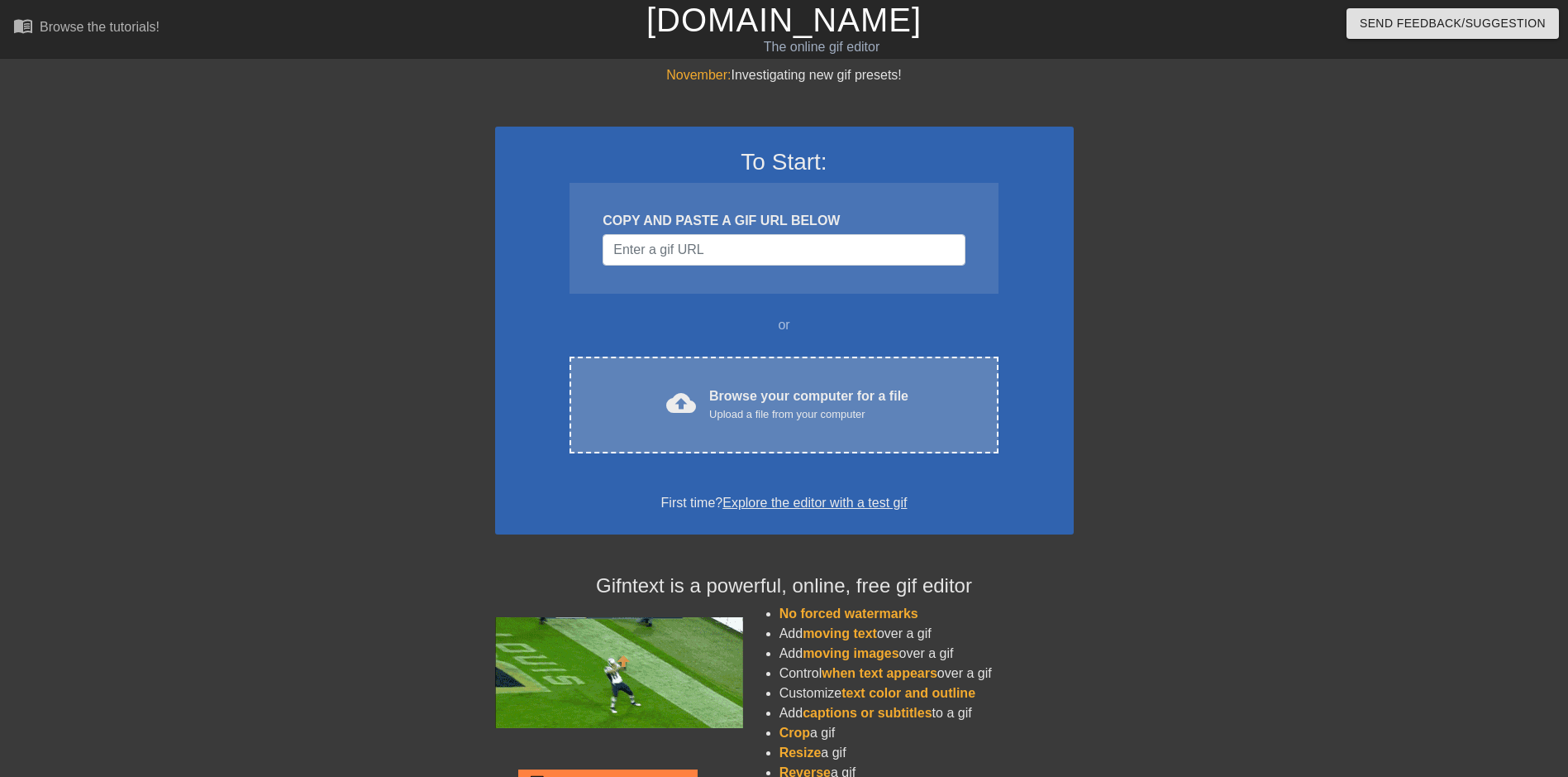
click at [771, 383] on div "cloud_upload Browse your computer for a file Upload a file from your computer C…" at bounding box center [784, 405] width 428 height 97
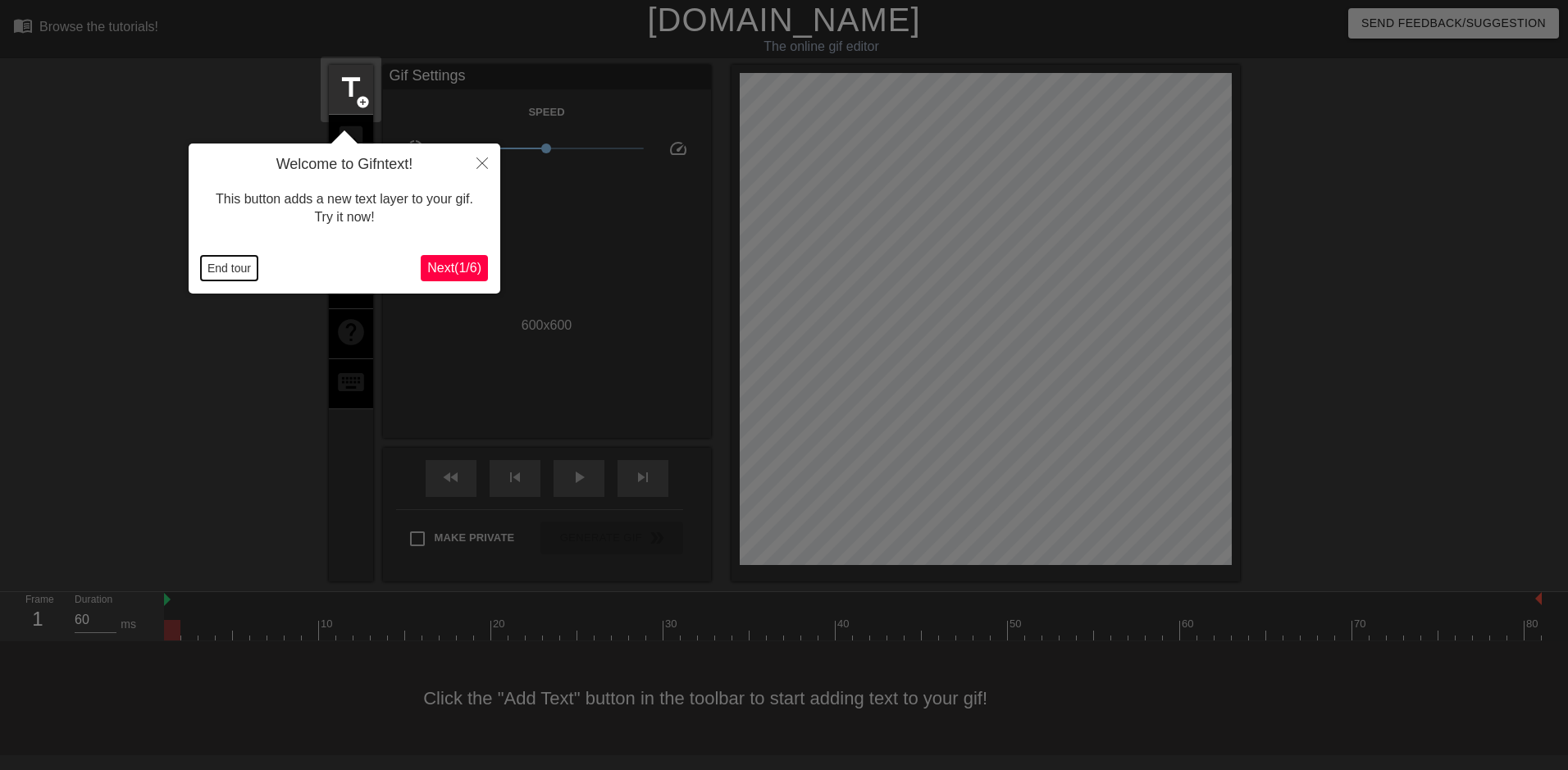
click at [232, 273] on button "End tour" at bounding box center [229, 268] width 57 height 25
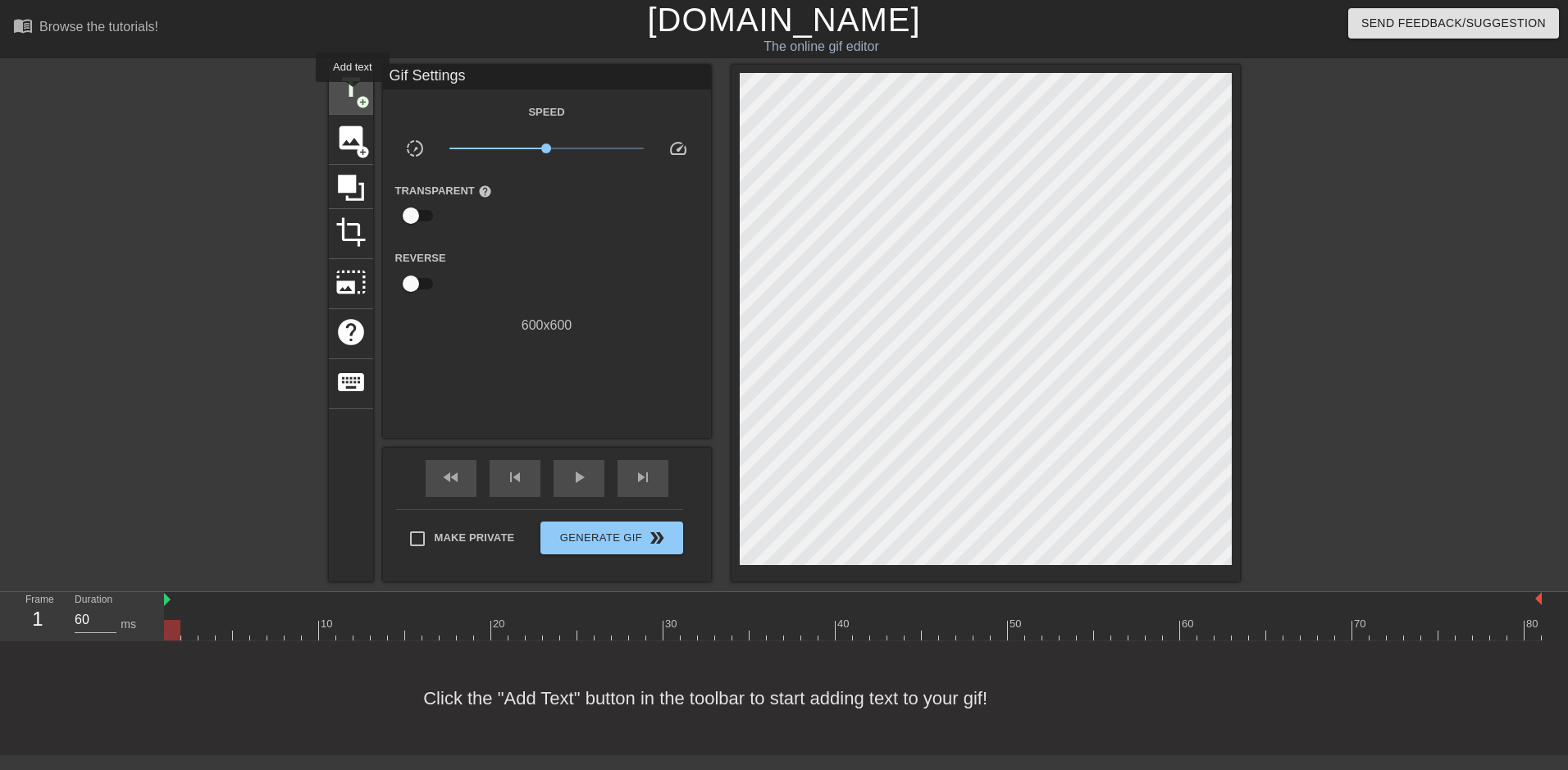
click at [353, 94] on span "title" at bounding box center [351, 87] width 31 height 31
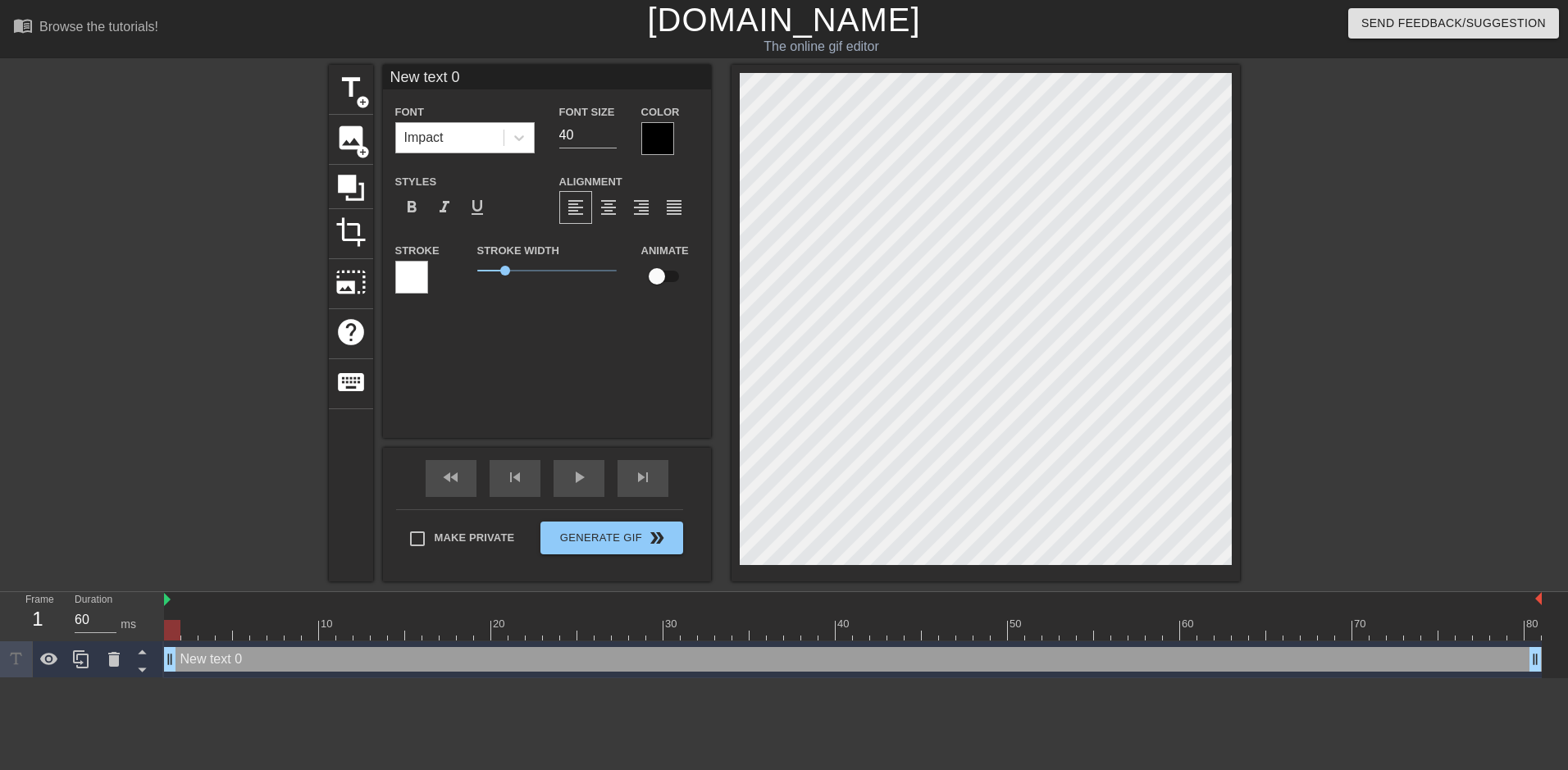
click at [450, 136] on div "Impact" at bounding box center [449, 138] width 108 height 29
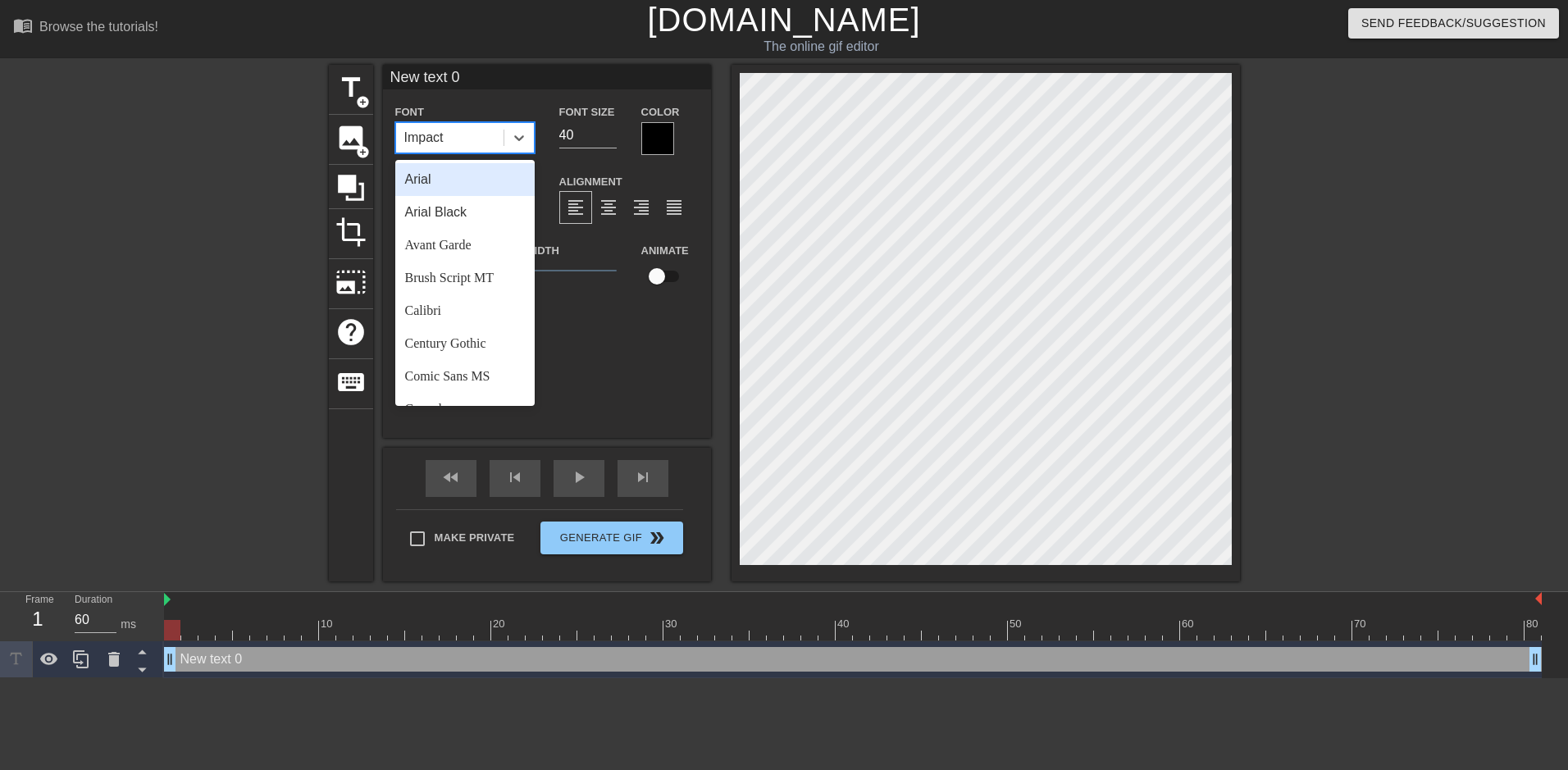
click at [433, 181] on div "Arial" at bounding box center [465, 180] width 139 height 33
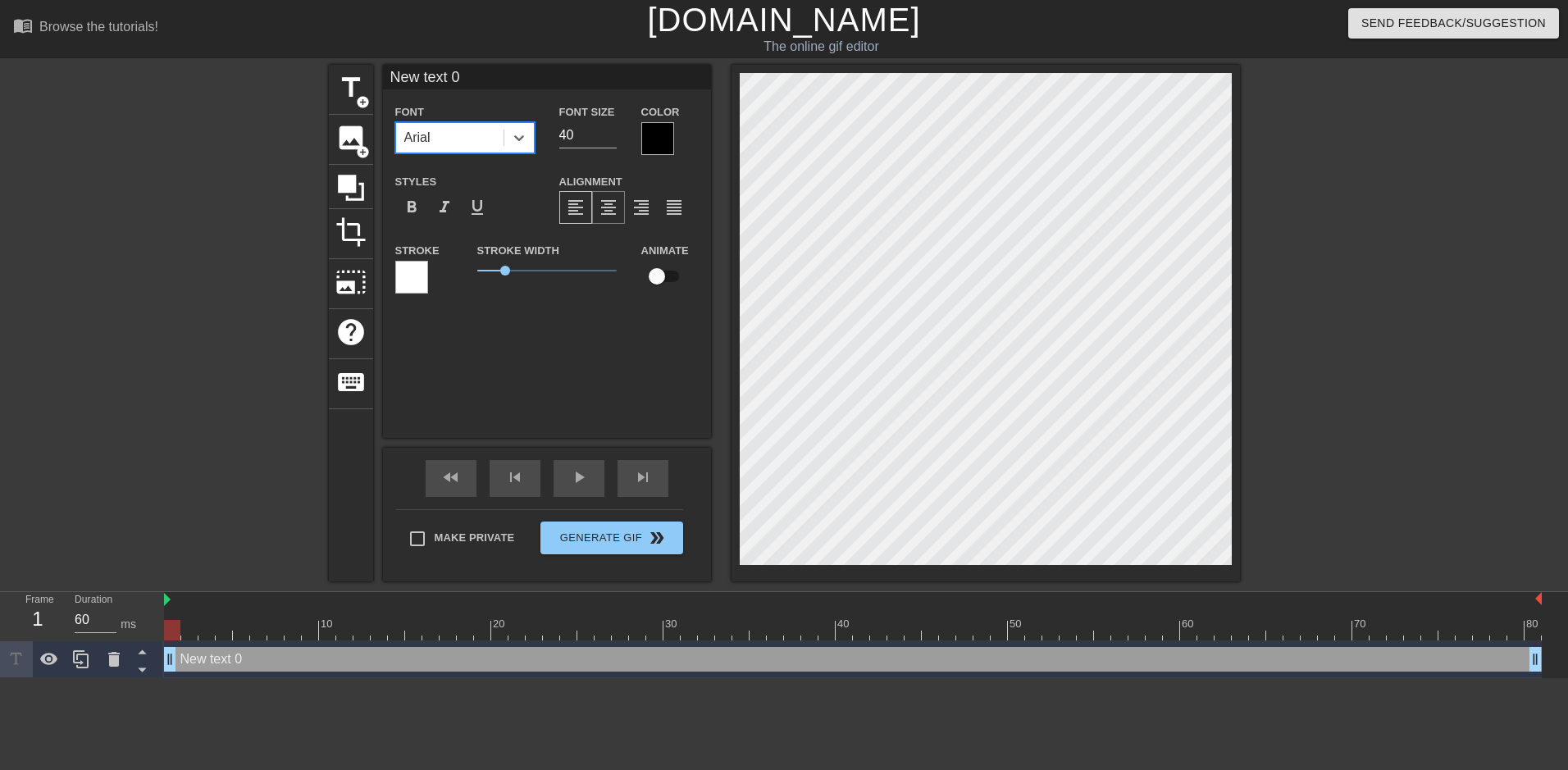
click at [603, 208] on span "format_align_center" at bounding box center [609, 208] width 20 height 20
click at [403, 207] on span "format_bold" at bounding box center [412, 208] width 20 height 20
click at [665, 140] on div at bounding box center [657, 139] width 33 height 33
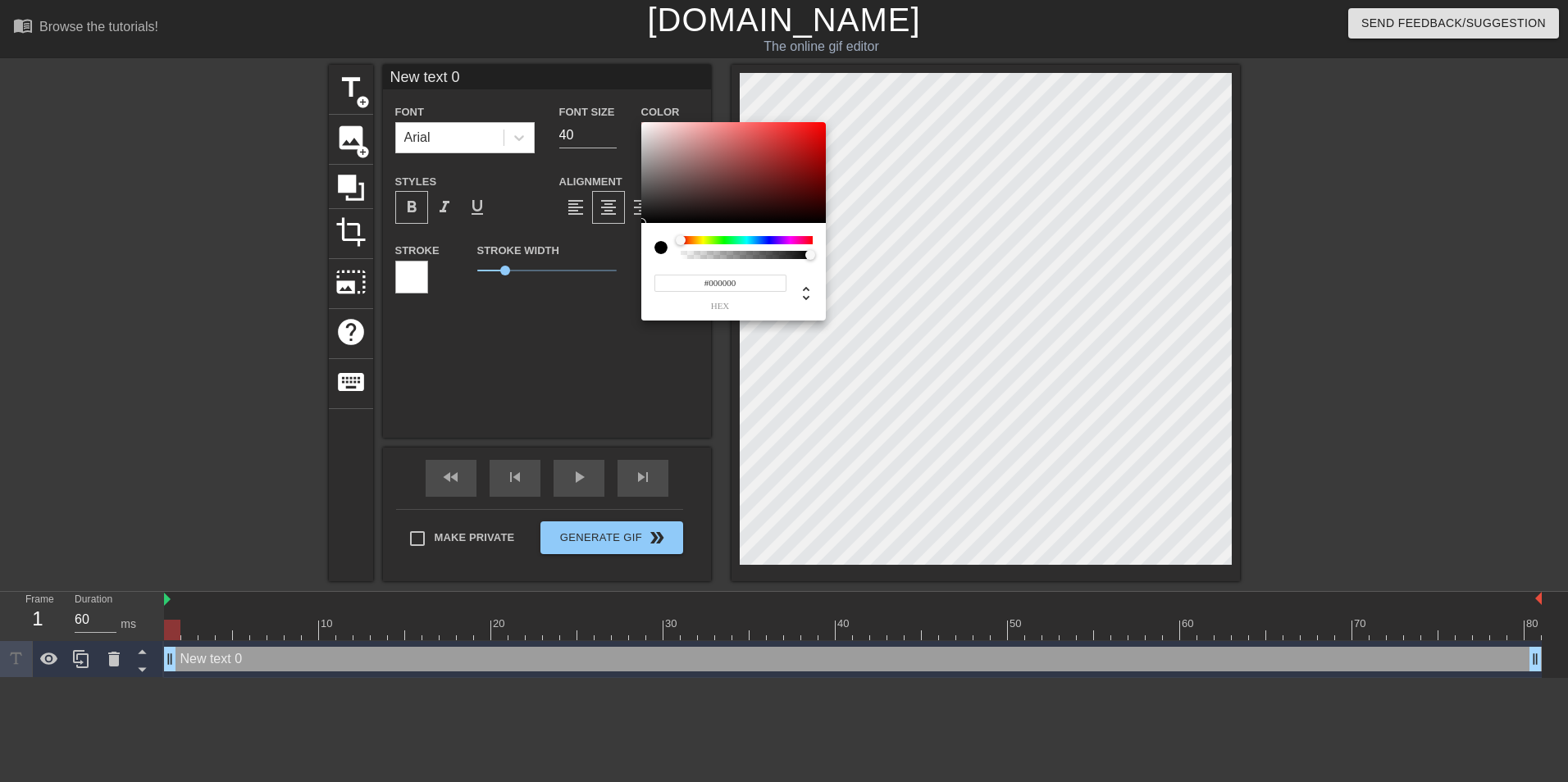
type input "#F60B0B"
click at [817, 126] on div at bounding box center [733, 173] width 184 height 102
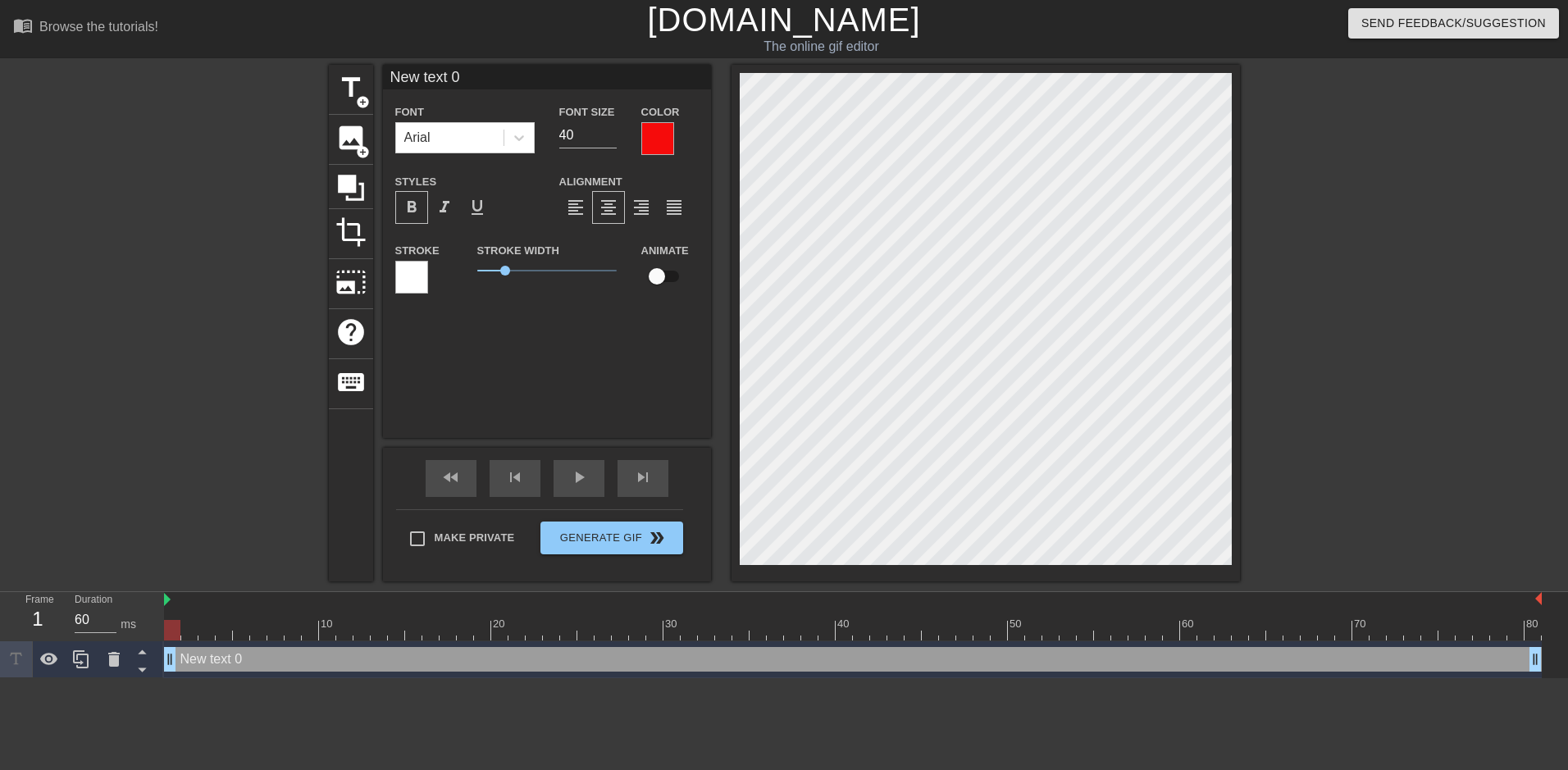
scroll to position [3, 2]
type input "W"
type textarea "W"
type input "WH"
type textarea "WH"
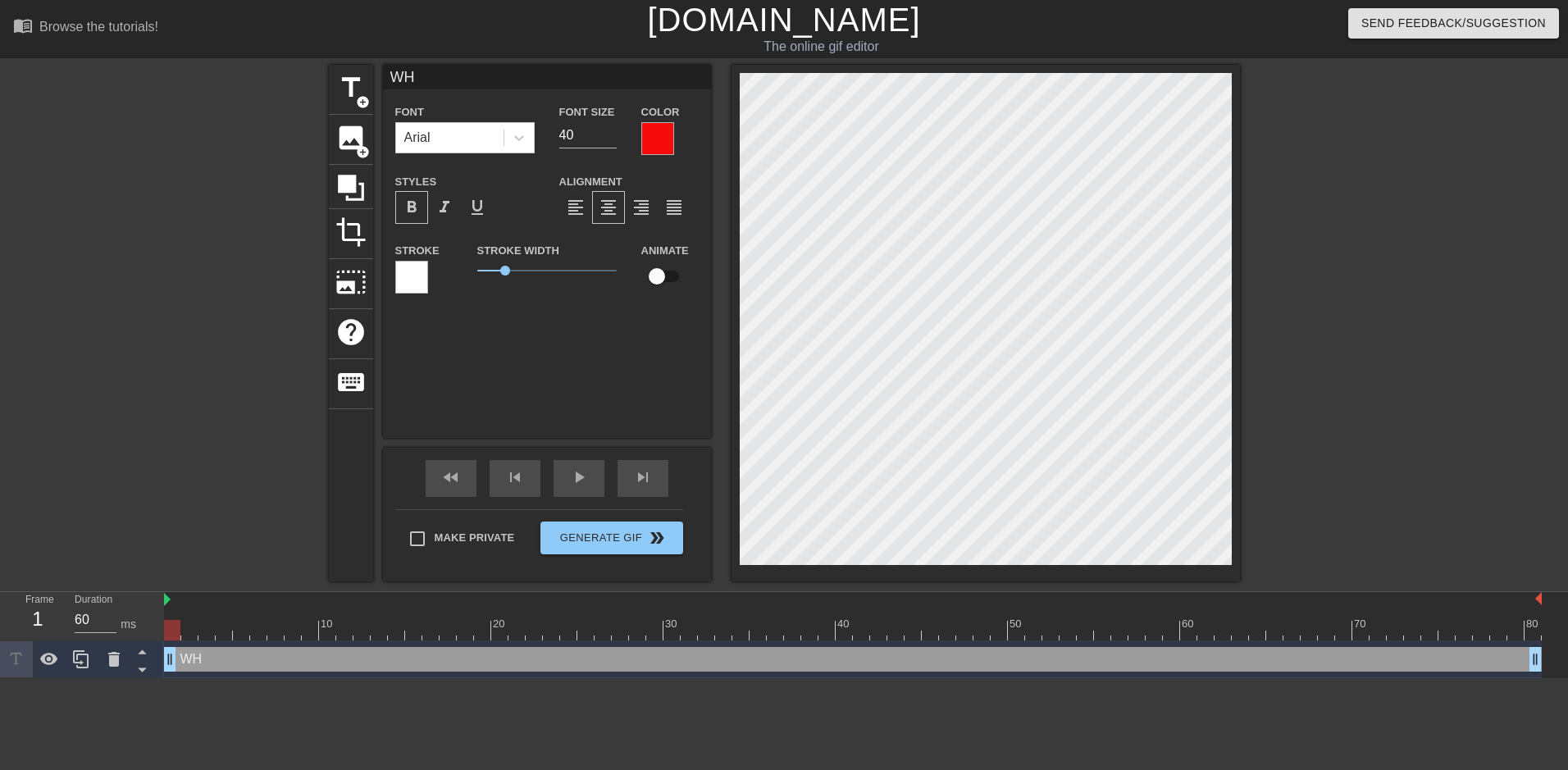
type input "WHE"
type textarea "WHE"
type input "WHEN"
type textarea "WHEN"
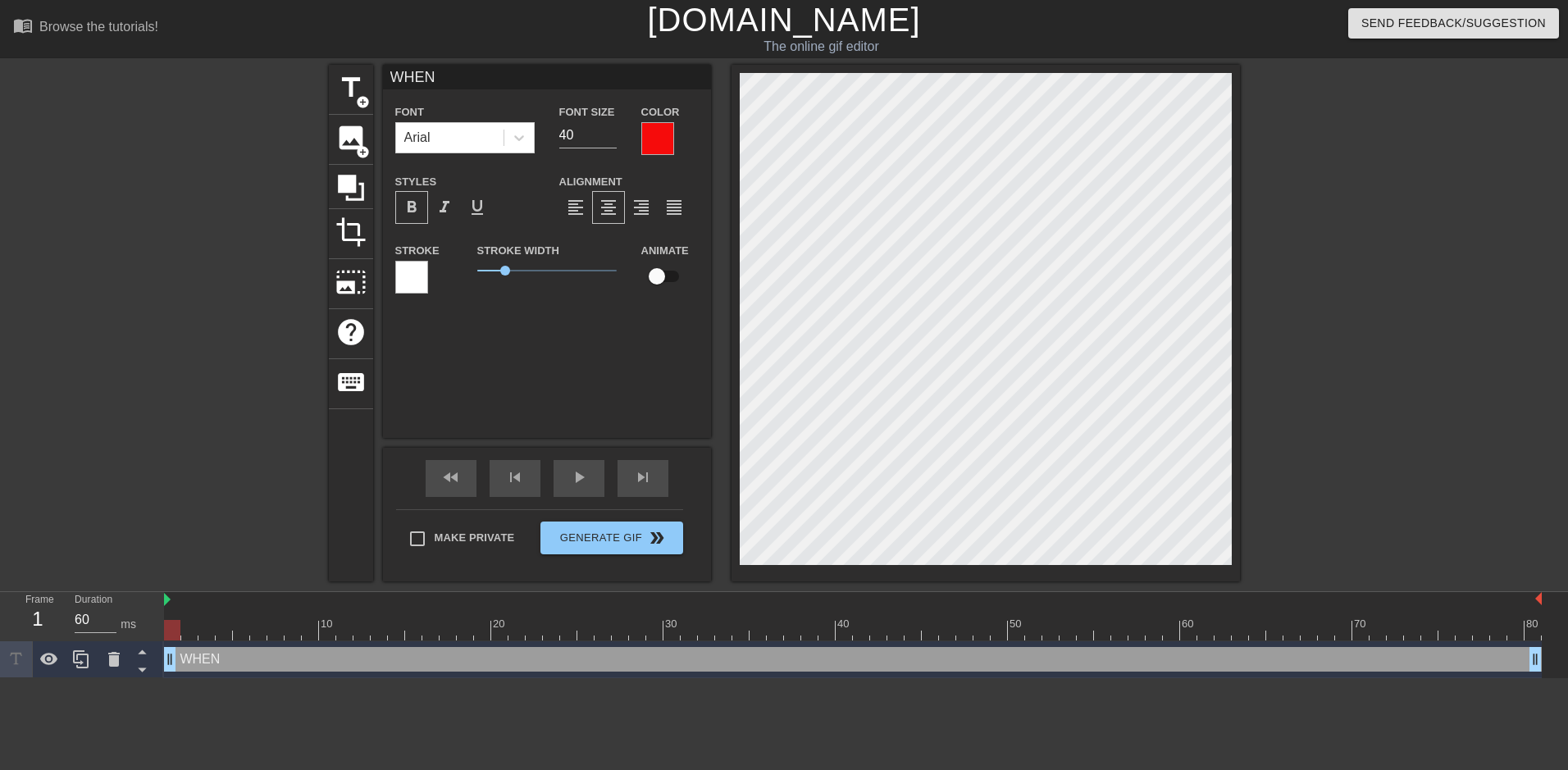
type input "WHEN"
type textarea "WHEN"
type input "WHEN O"
type textarea "WHEN O"
type input "WHEN"
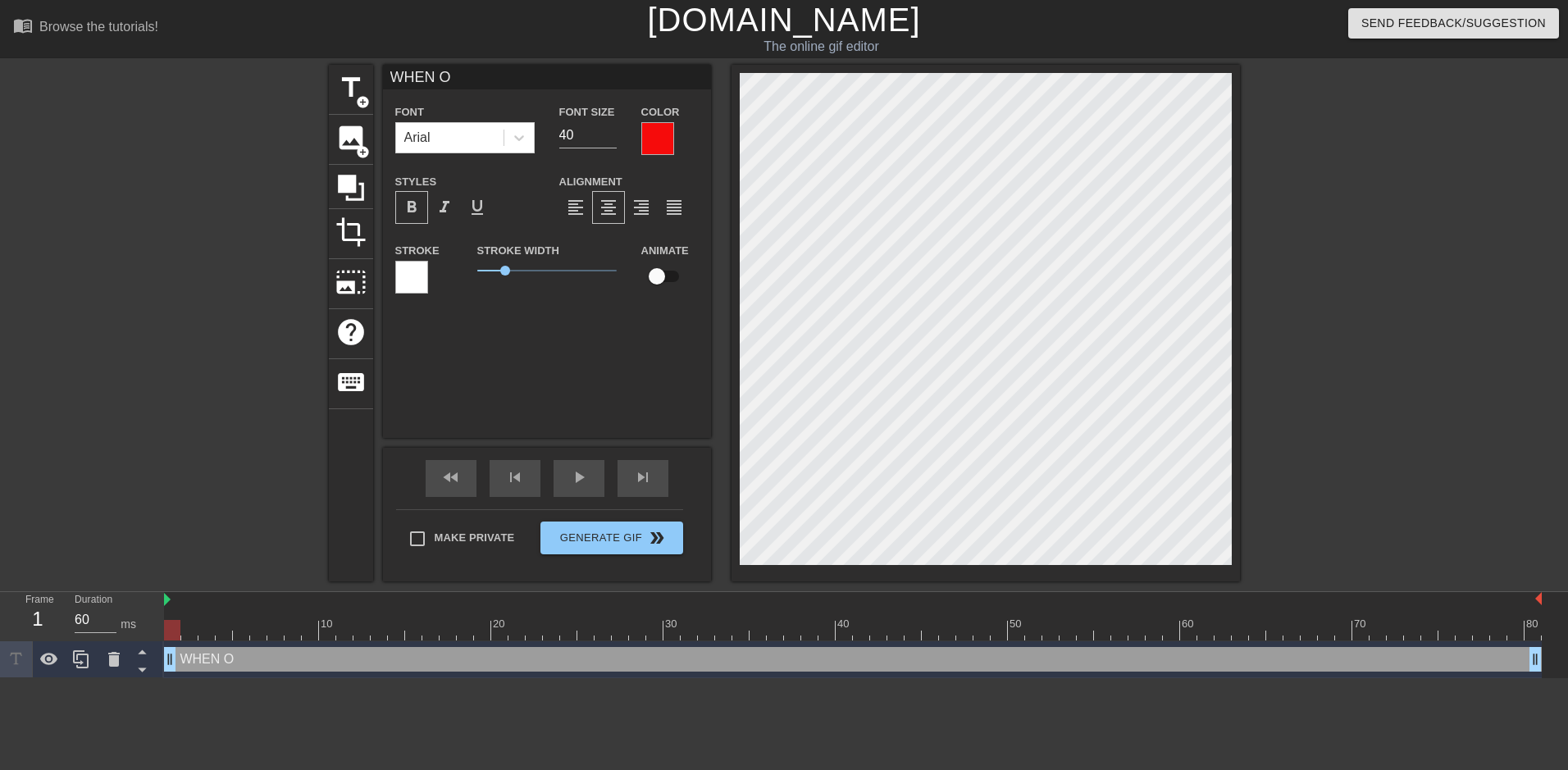
type textarea "WHEN"
type input "WHEN P"
type textarea "WHEN P"
type input "WHEN PE"
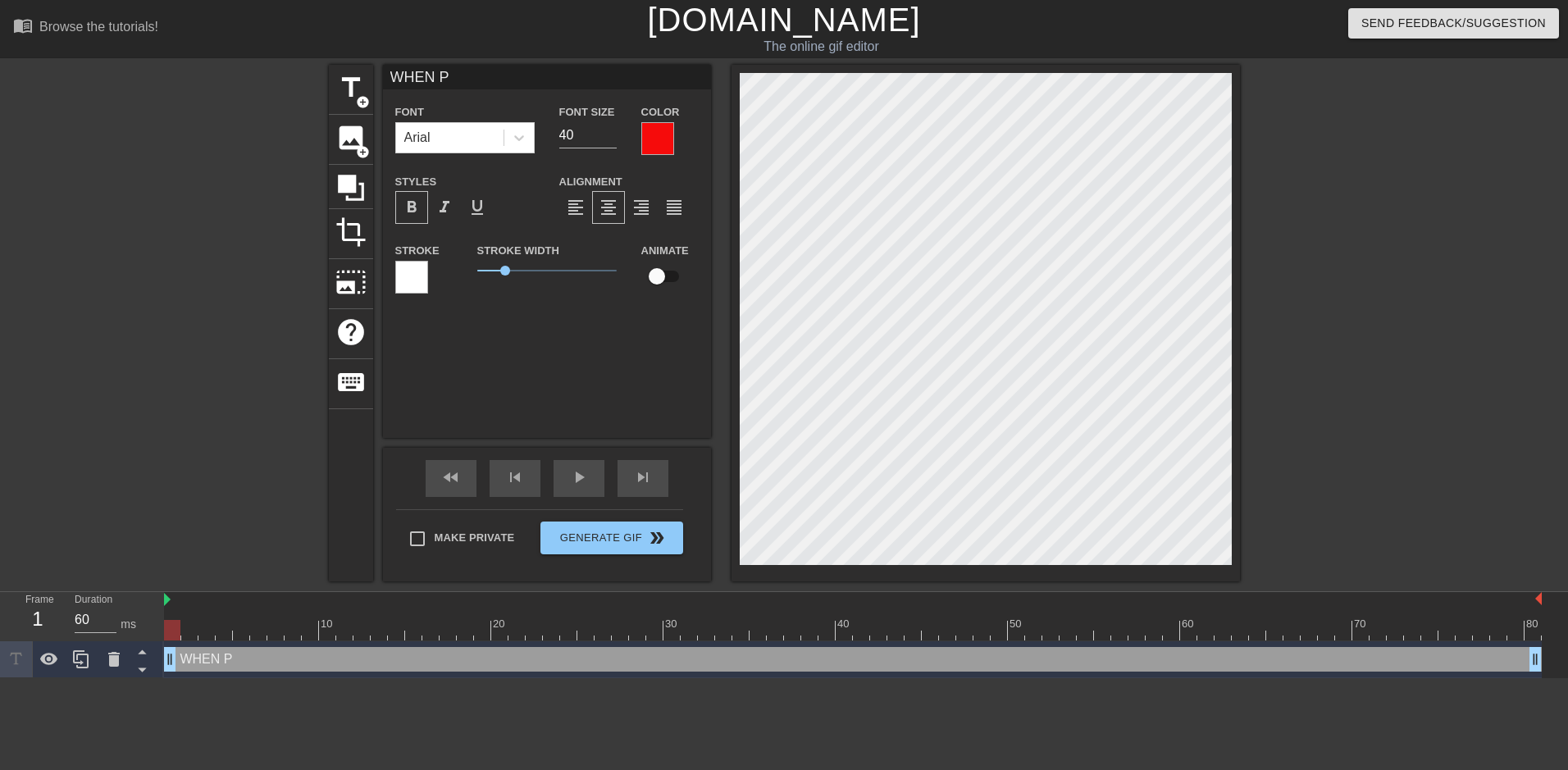
type textarea "WHEN PE"
type input "WHEN PEN"
type textarea "WHEN PEN"
type input "WHEN PENI"
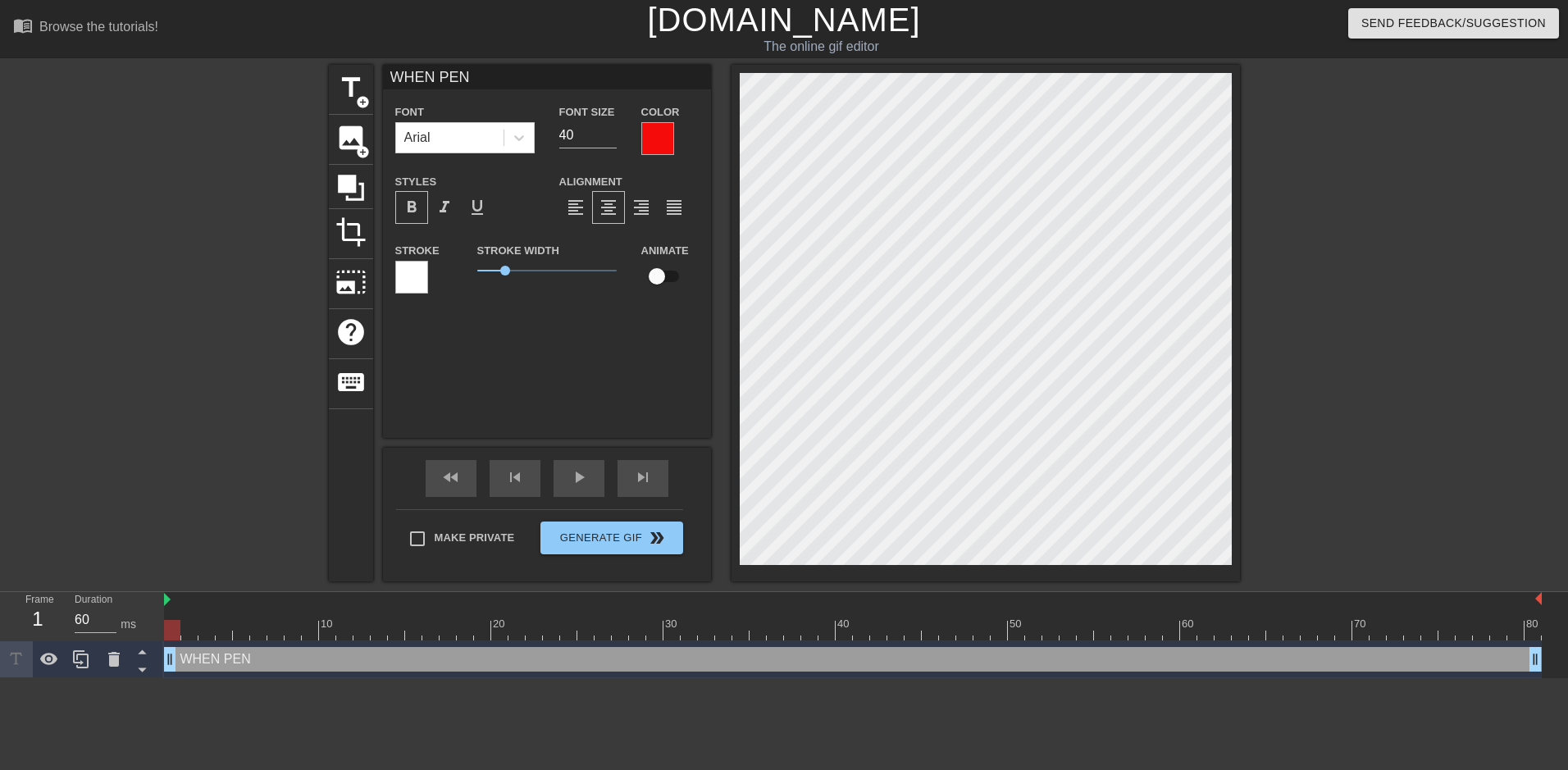
type textarea "WHEN PENI"
type input "WHEN PENIS"
type textarea "WHEN PENIS"
type input "WHEN PENIS"
type textarea "WHEN PENIS"
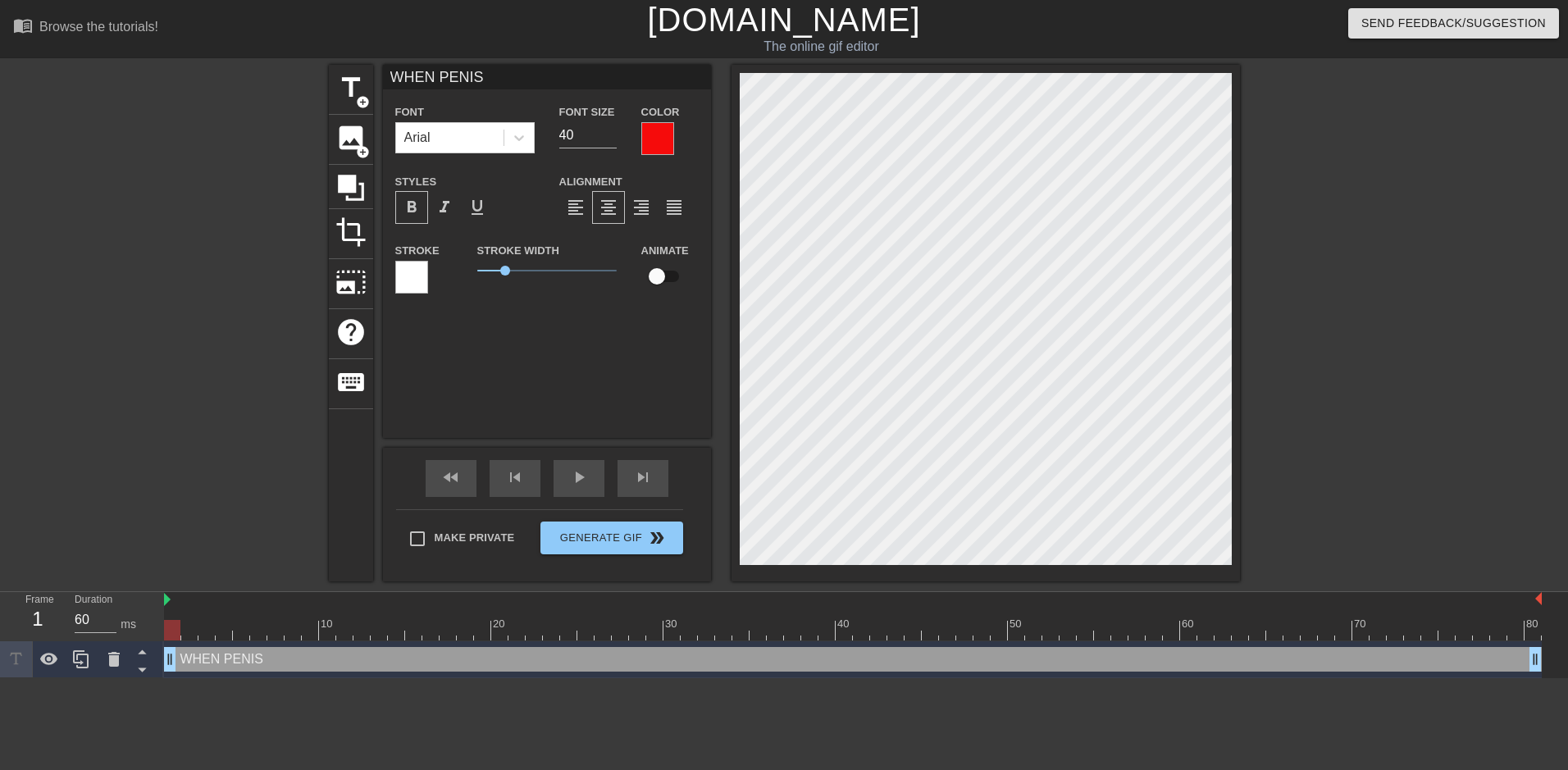
scroll to position [3, 5]
type input "WHEN PENIS F"
type textarea "WHEN PENIS F"
type input "WHEN [GEOGRAPHIC_DATA]"
type textarea "WHEN [GEOGRAPHIC_DATA]"
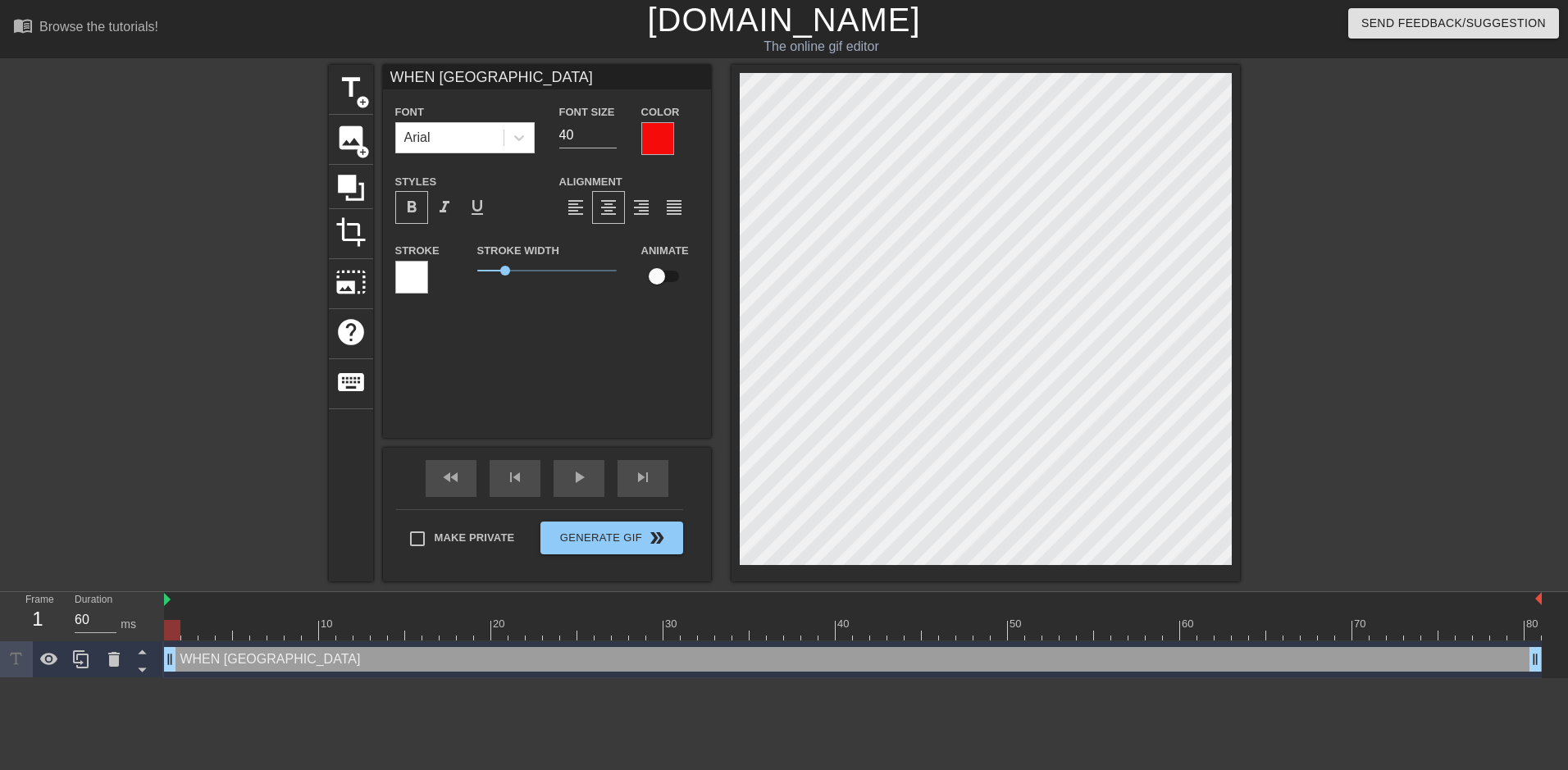
scroll to position [3, 6]
type input "WHEN PENIS FEE"
type textarea "WHEN PENIS FEE"
type input "WHEN PENIS FEEL"
type textarea "WHEN PENIS FEEL"
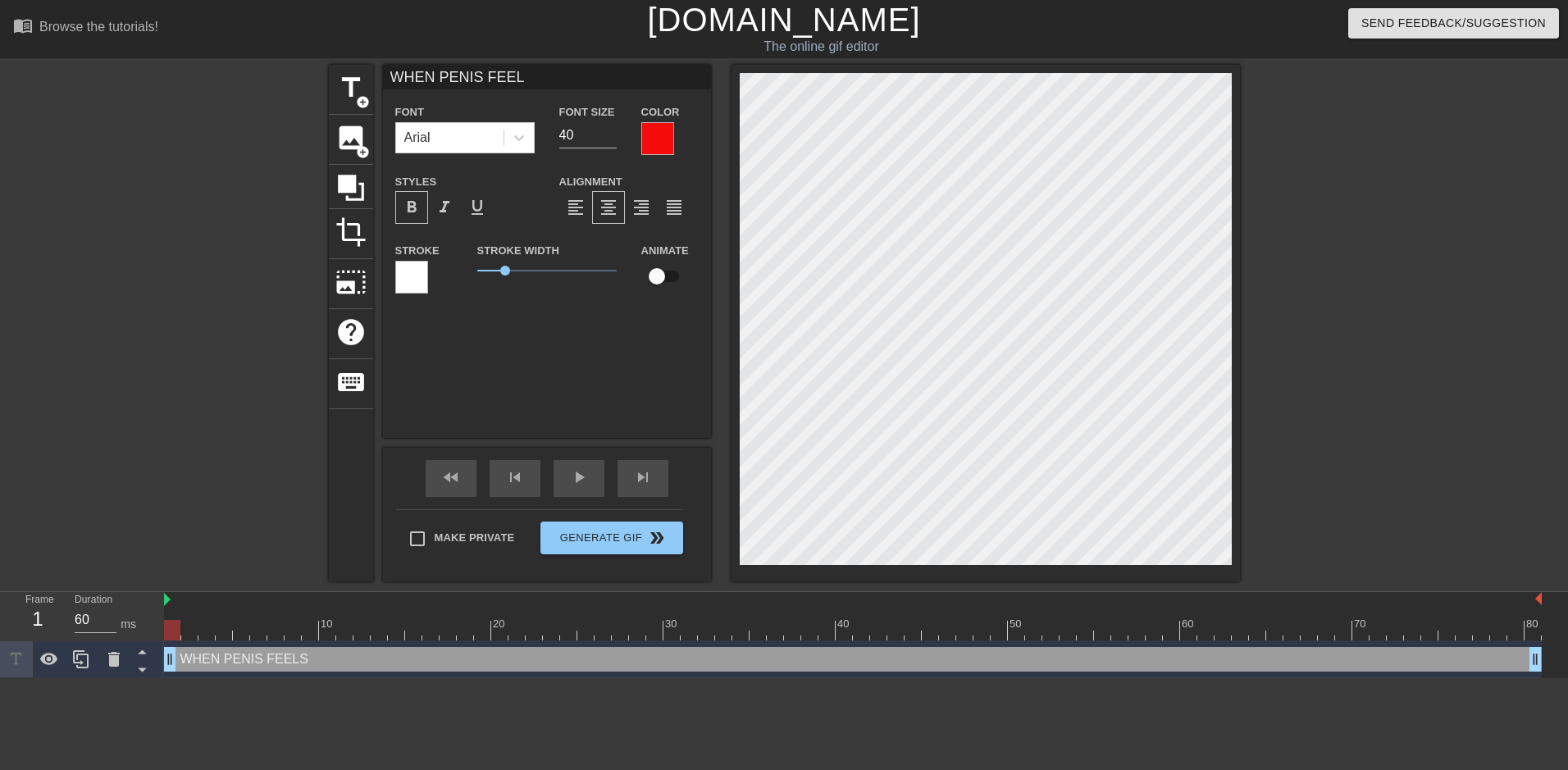
type input "WHEN PENIS FEELS"
type textarea "WHEN PENIS FEELS"
type input "WHEN PENIS FEELS"
type textarea "WHEN PENIS FEELS"
type input "WHEN PENIS FEELS S"
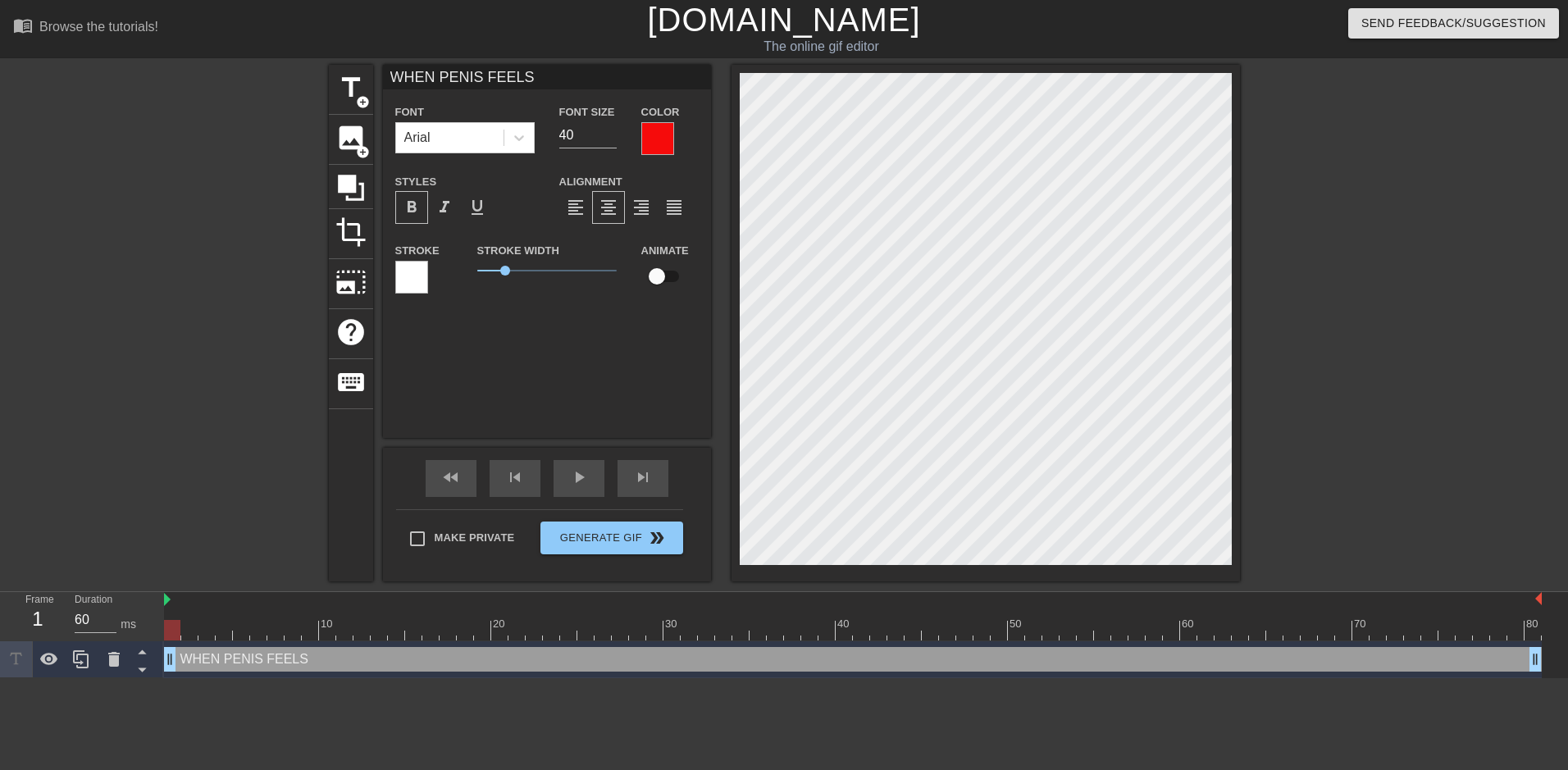
type textarea "WHEN PENIS FEELS S"
type input "WHEN PENIS FEELS SO"
type textarea "WHEN PENIS FEELS SO"
type input "WHEN PENIS FEELS SO"
type textarea "WHEN PENIS FEELS SO"
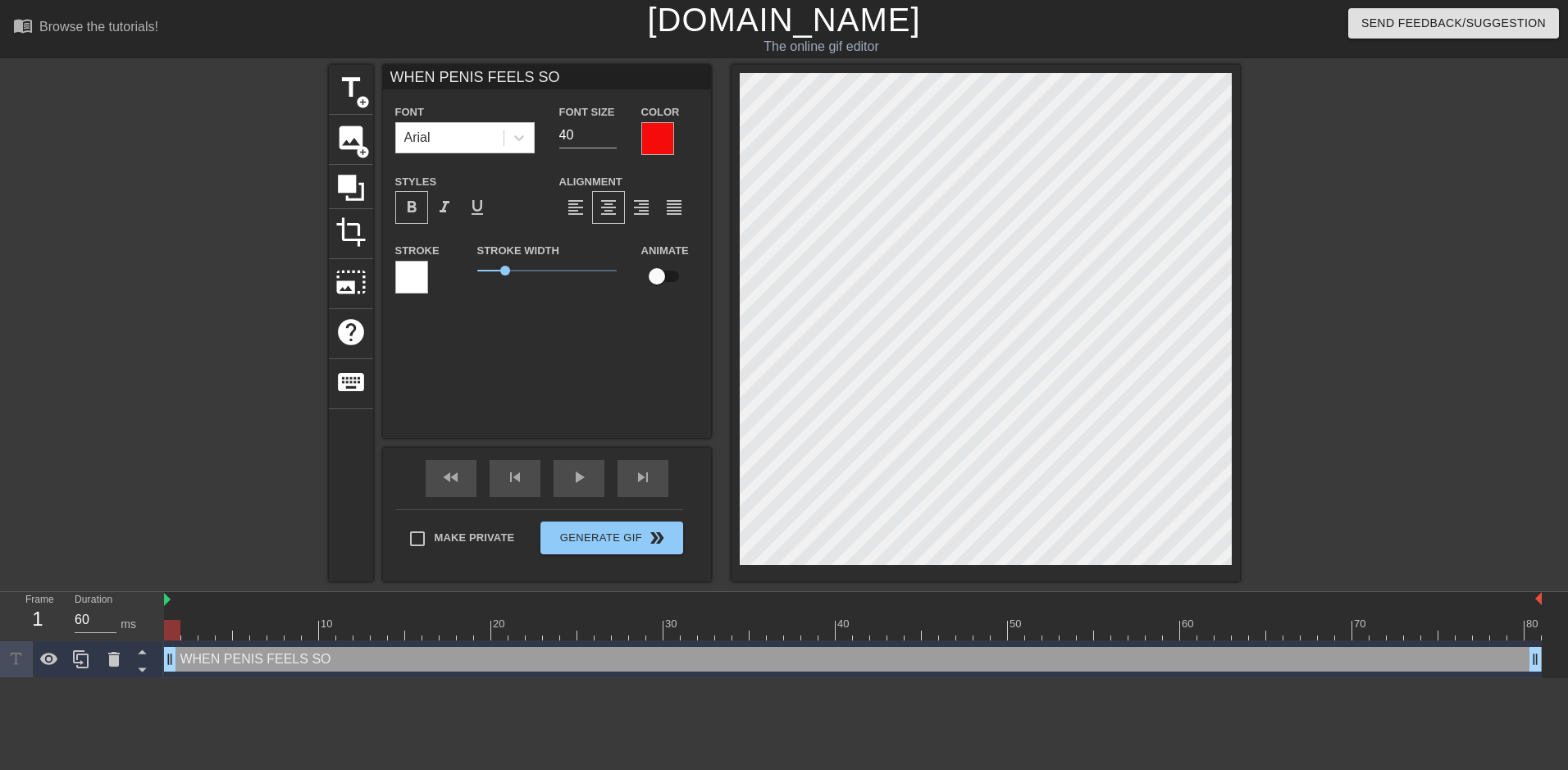
type input "WHEN PENIS FEELS SO G"
type textarea "WHEN PENIS FEELS SO G"
type input "WHEN PENIS FEELS SO GO"
type textarea "WHEN PENIS FEELS SO GO"
type input "WHEN PENIS FEELS SO GOO"
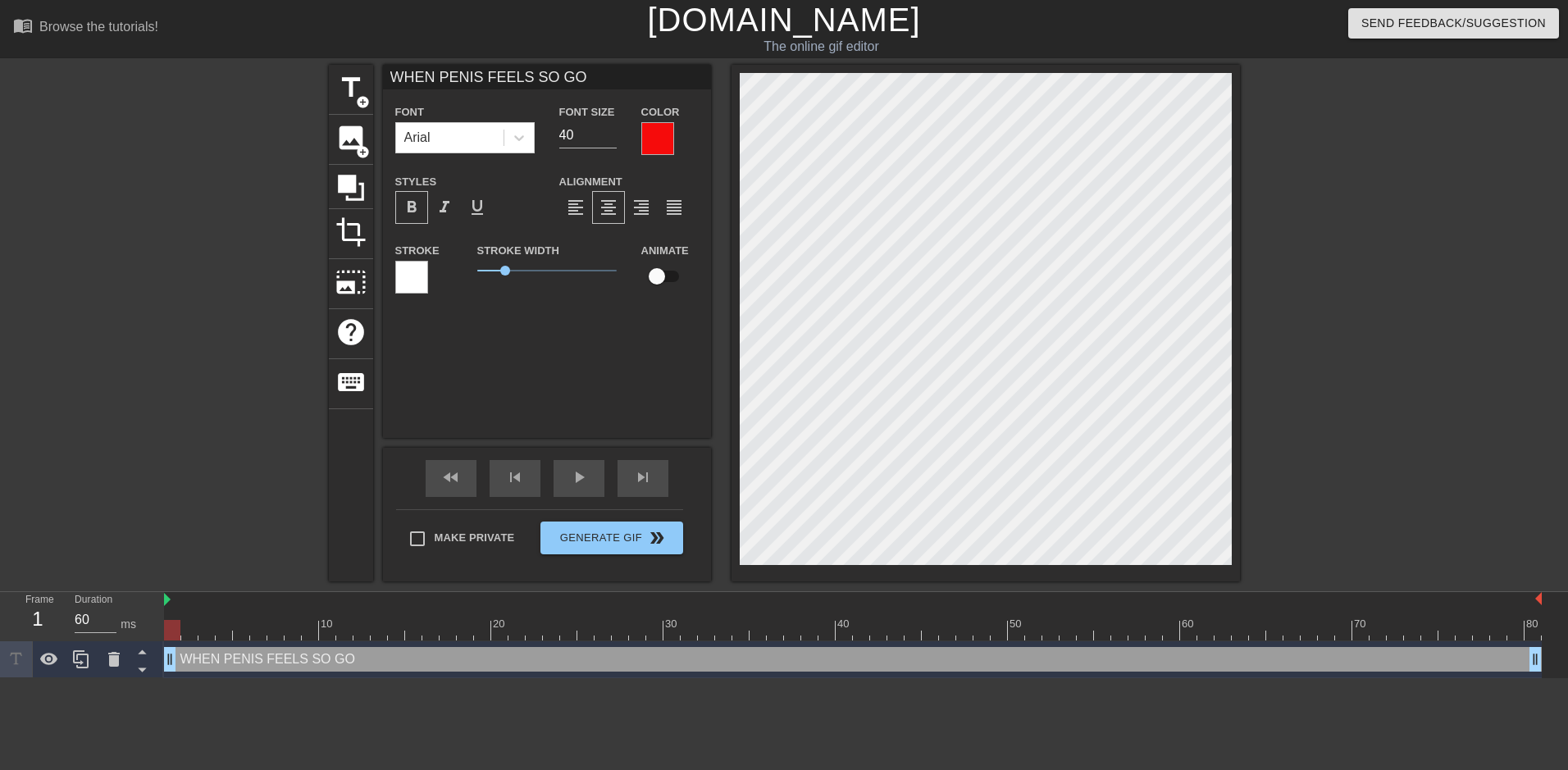
type textarea "WHEN PENIS FEELS SO GOO"
type input "WHEN PENIS FEELS SO GOOD"
type textarea "WHEN PENIS FEELS SO GOOD"
type input "WHEN PENIS FEELS SO GOOD,"
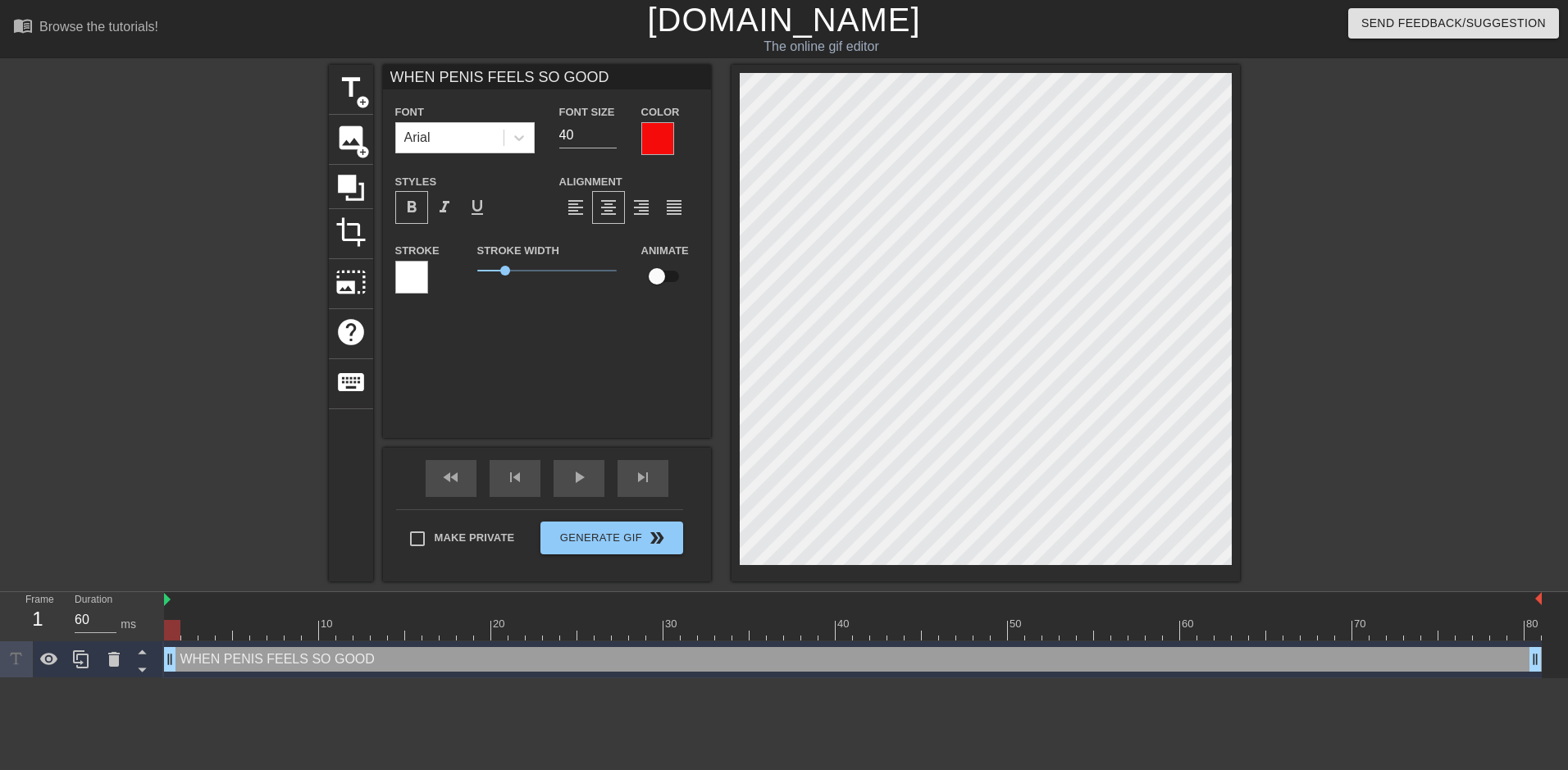
type textarea "WHEN PENIS FEELS SO GOOD,"
type input "WHEN PENIS FEELS SO GOOD,"
type textarea "WHEN PENIS FEELS SO GOOD,"
type input "WHEN PENIS FEELS SO GOOD,W"
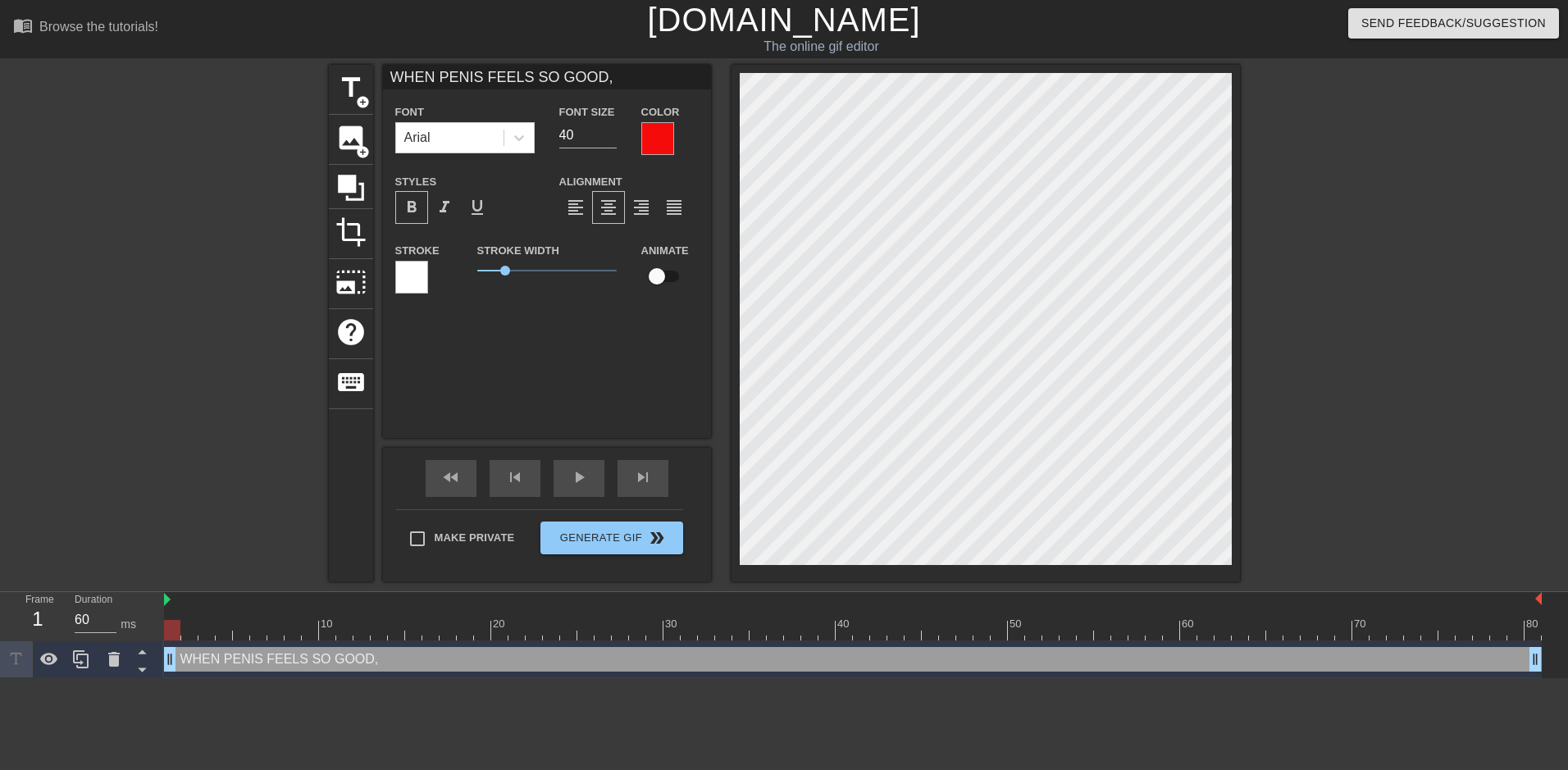
type textarea "WHEN PENIS FEELS SO GOOD, W"
type input "WHEN PENIS FEELS SO GOOD,WH"
type textarea "WHEN PENIS FEELS SO GOOD, WH"
type input "WHEN PENIS FEELS SO GOOD,WHY"
type textarea "WHEN PENIS FEELS SO GOOD, WHY"
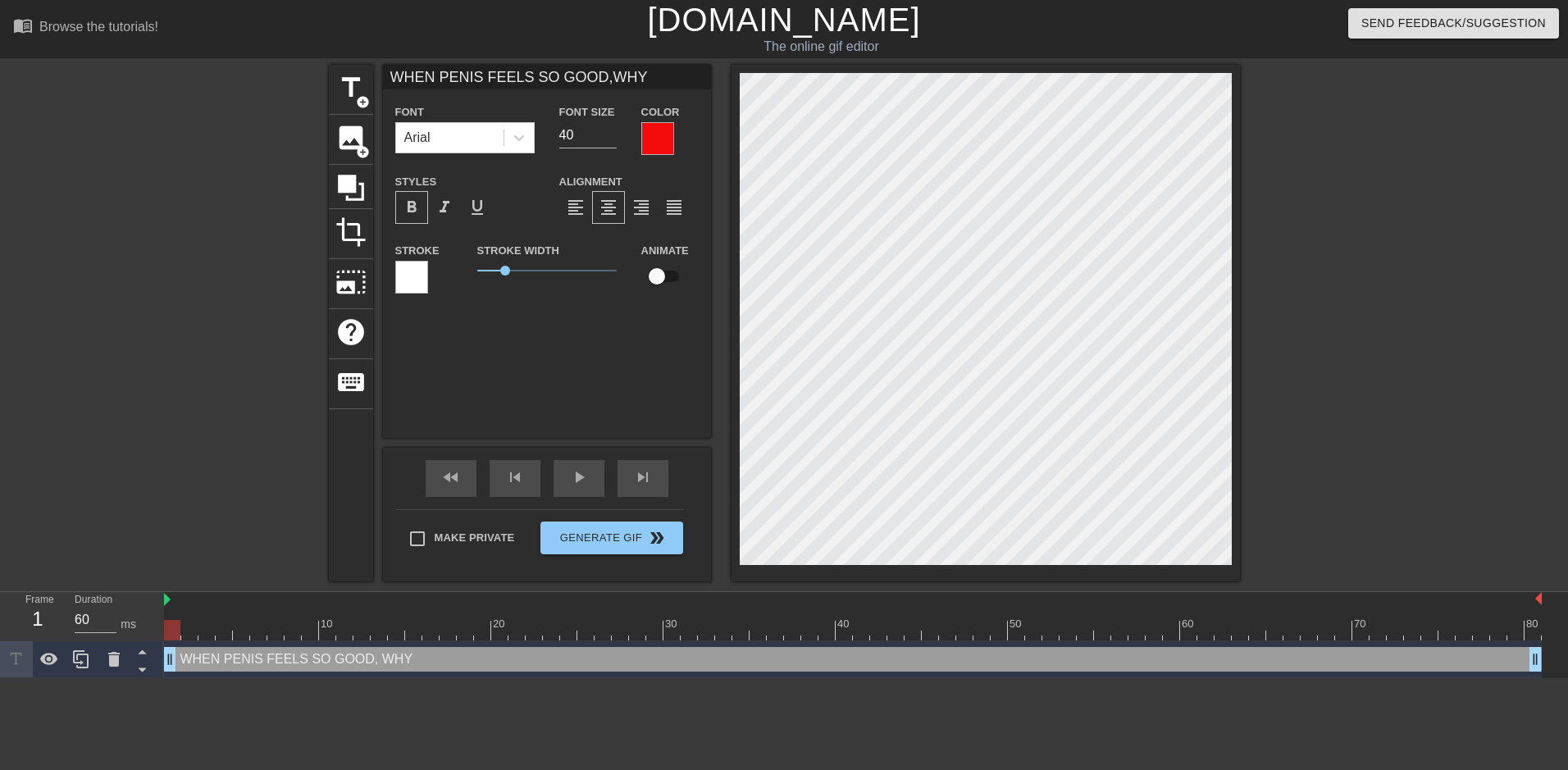
type input "WHEN PENIS FEELS SO GOOD,WHY"
type textarea "WHEN PENIS FEELS SO GOOD, WHY"
type input "WHEN PENIS FEELS SO GOOD,WHY W"
type textarea "WHEN PENIS FEELS SO GOOD, WHY W"
type input "WHEN PENIS FEELS SO GOOD,WHY WO"
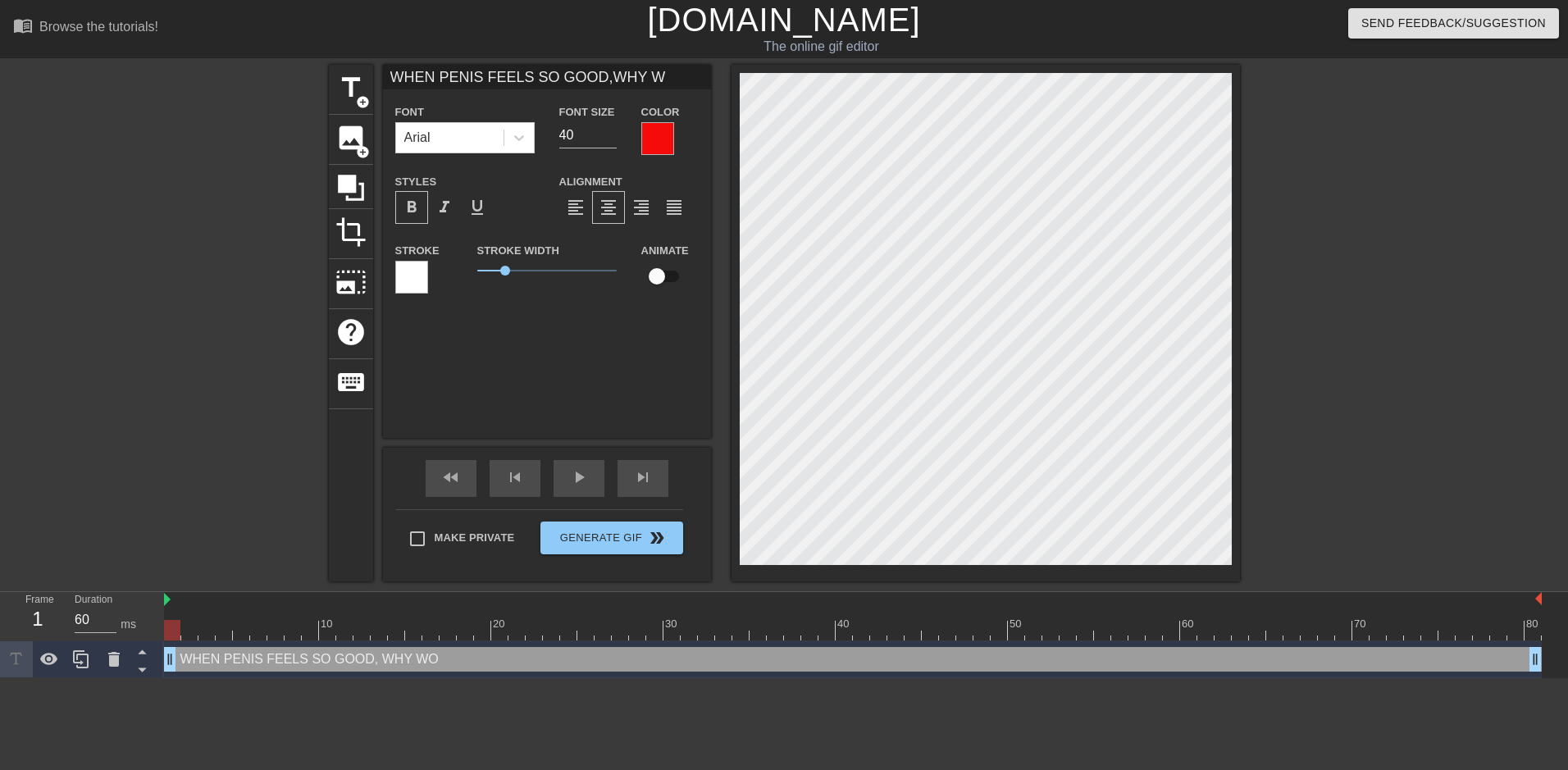
type textarea "WHEN PENIS FEELS SO GOOD, WHY WO"
type input "WHEN PENIS FEELS SO GOOD,WHY WOU"
type textarea "WHEN PENIS FEELS SO GOOD, WHY WOU"
type input "WHEN PENIS FEELS SO GOOD,WHY WOUL"
type textarea "WHEN PENIS FEELS SO GOOD, WHY WOUL"
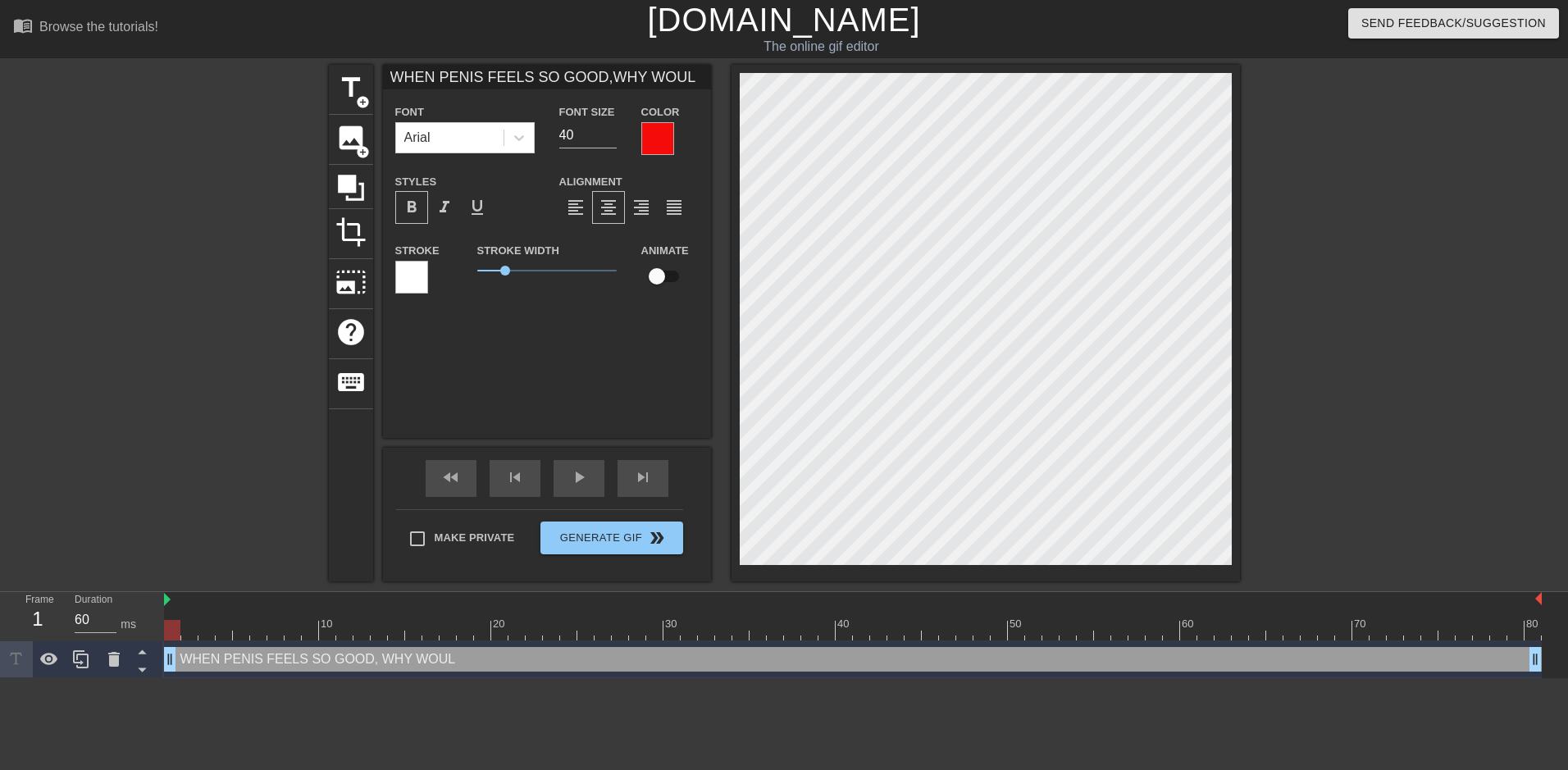
type input "WHEN PENIS FEELS SO GOOD,WHY WOUL"
type textarea "WHEN PENIS FEELS SO GOOD, WHY WOUL"
type input "WHEN PENIS FEELS SO GOOD,WHY WOUL Y"
type textarea "WHEN PENIS FEELS SO GOOD, WHY WOUL Y"
type input "WHEN PENIS FEELS SO GOOD,WHY WOUL YO"
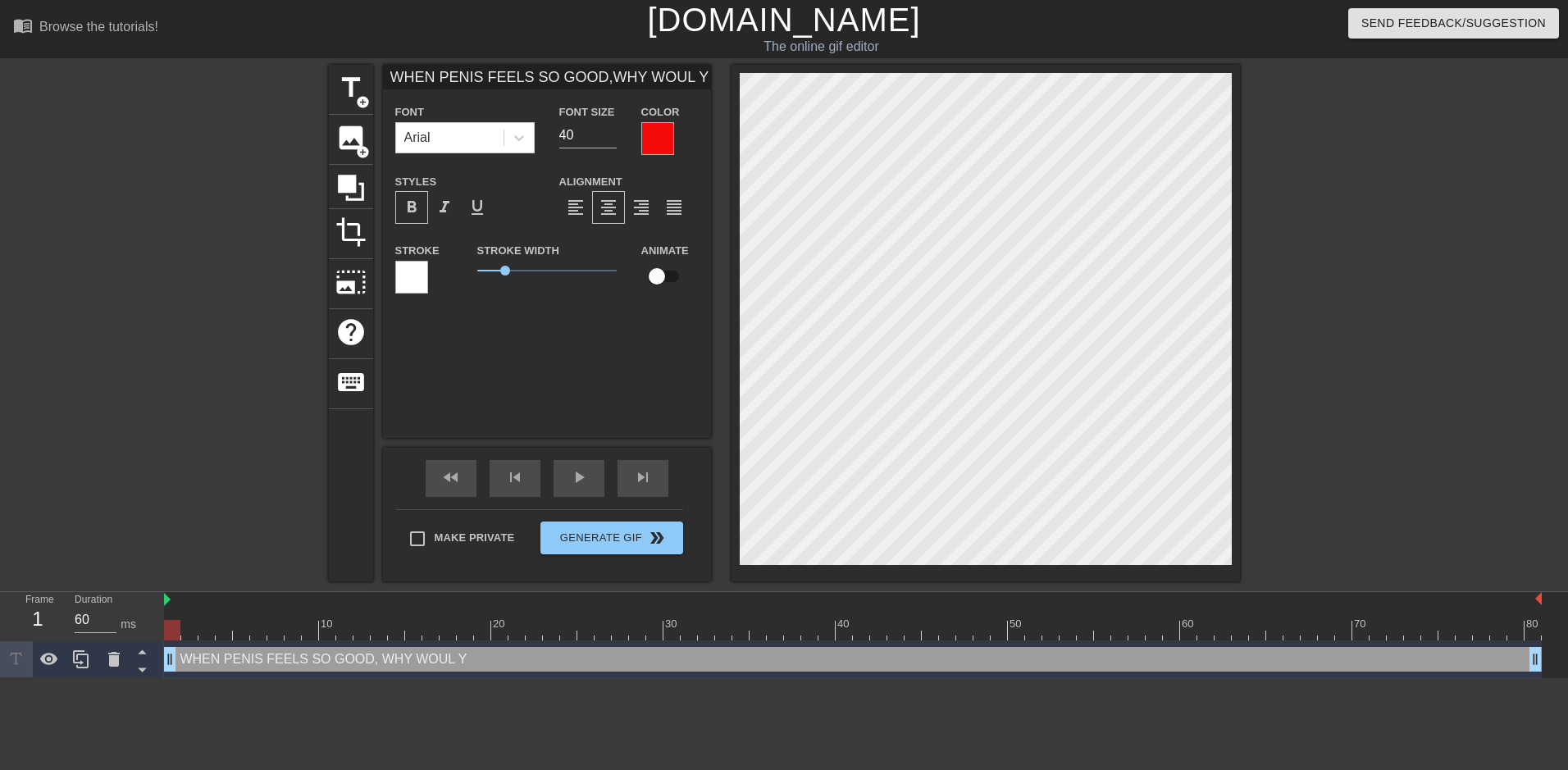
type textarea "WHEN PENIS FEELS SO GOOD, WHY WOUL YO"
type input "WHEN PENIS FEELS SO GOOD,WHY WOUL YOU"
type textarea "WHEN PENIS FEELS SO GOOD, WHY WOUL YOU"
type input "WHEN PENIS FEELS SO GOOD,WHY WOUL YOU"
type textarea "WHEN PENIS FEELS SO GOOD, WHY WOUL YOU"
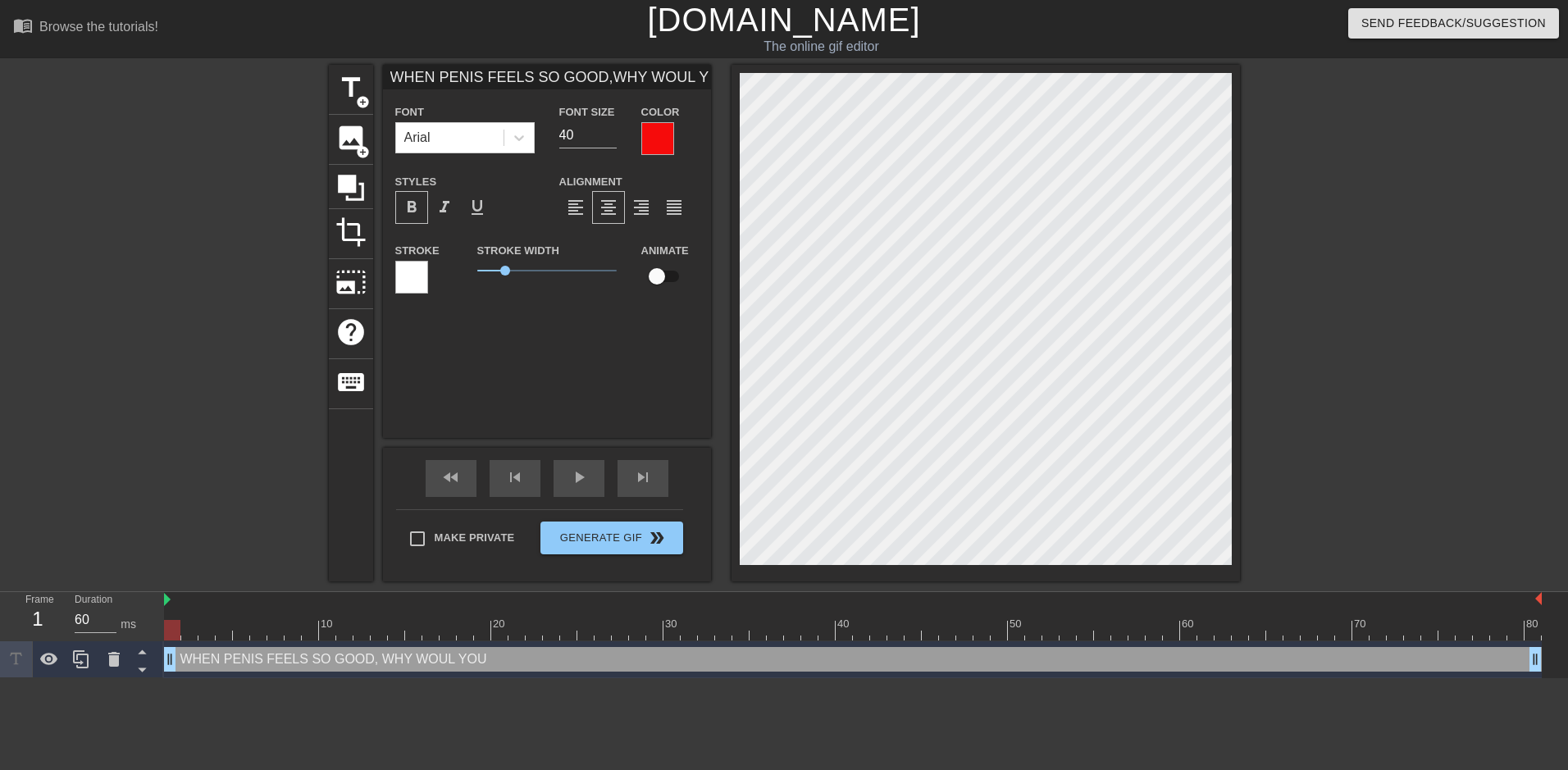
type input "WHEN PENIS FEELS SO GOOD,WHY WOUL YOU N"
type textarea "WHEN PENIS FEELS SO GOOD, WHY WOUL YOU N"
type input "WHEN PENIS FEELS SO GOOD,WHY WOUL YOU NO"
type textarea "WHEN PENIS FEELS SO GOOD, WHY WOUL YOU NO"
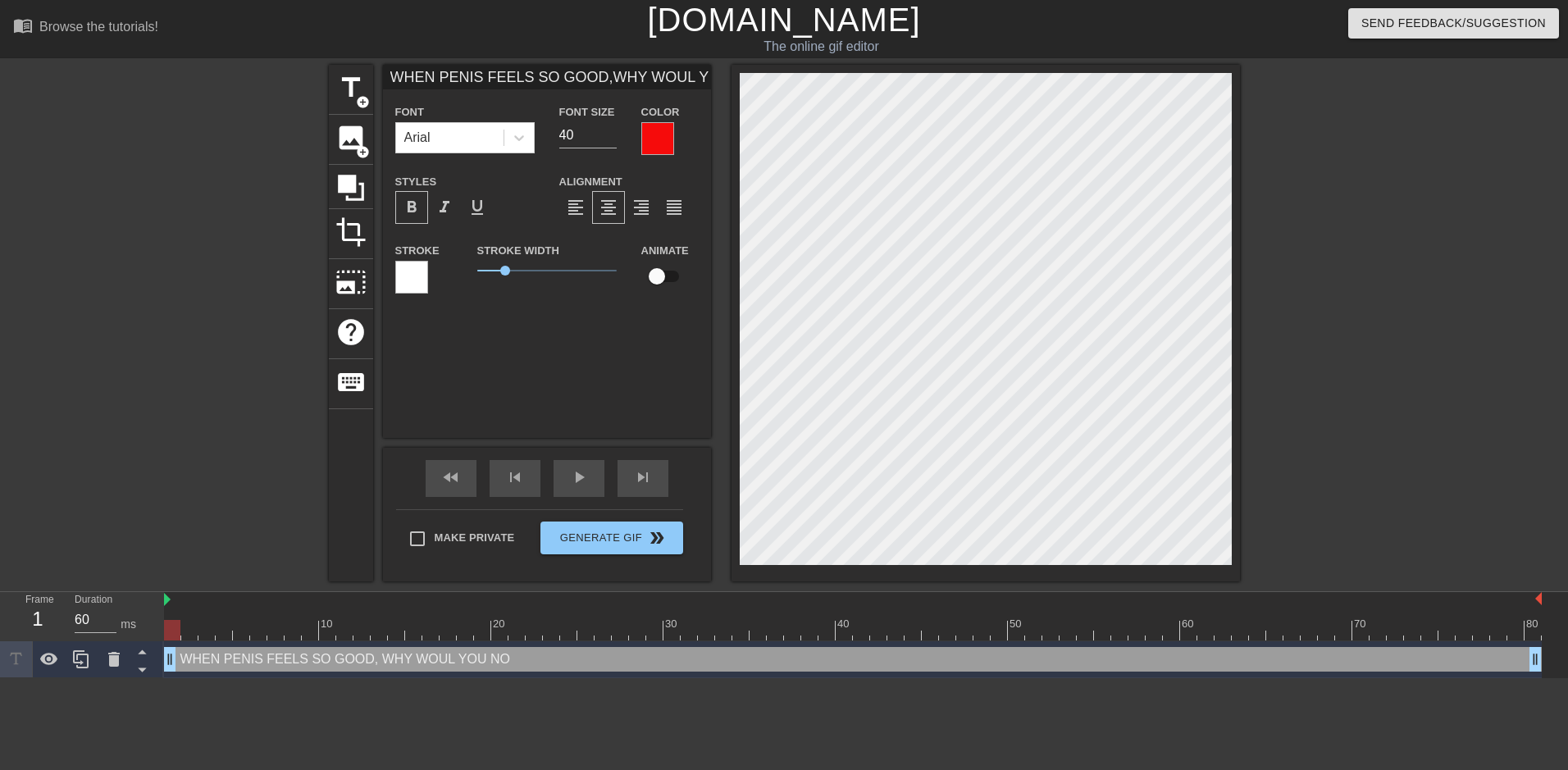
type input "WHEN PENIS FEELS SO GOOD,WHY WOUL YOU NOT"
type textarea "WHEN PENIS FEELS SO GOOD, WHY WOUL YOU NOT"
type input "WHEN PENIS FEELS SO GOOD,WHY WOUL YOU NOT"
type textarea "WHEN PENIS FEELS SO GOOD, WHY WOUL YOU NOT"
type input "WHEN PENIS FEELS SO GOOD,WHY WOUL YOU NOT S"
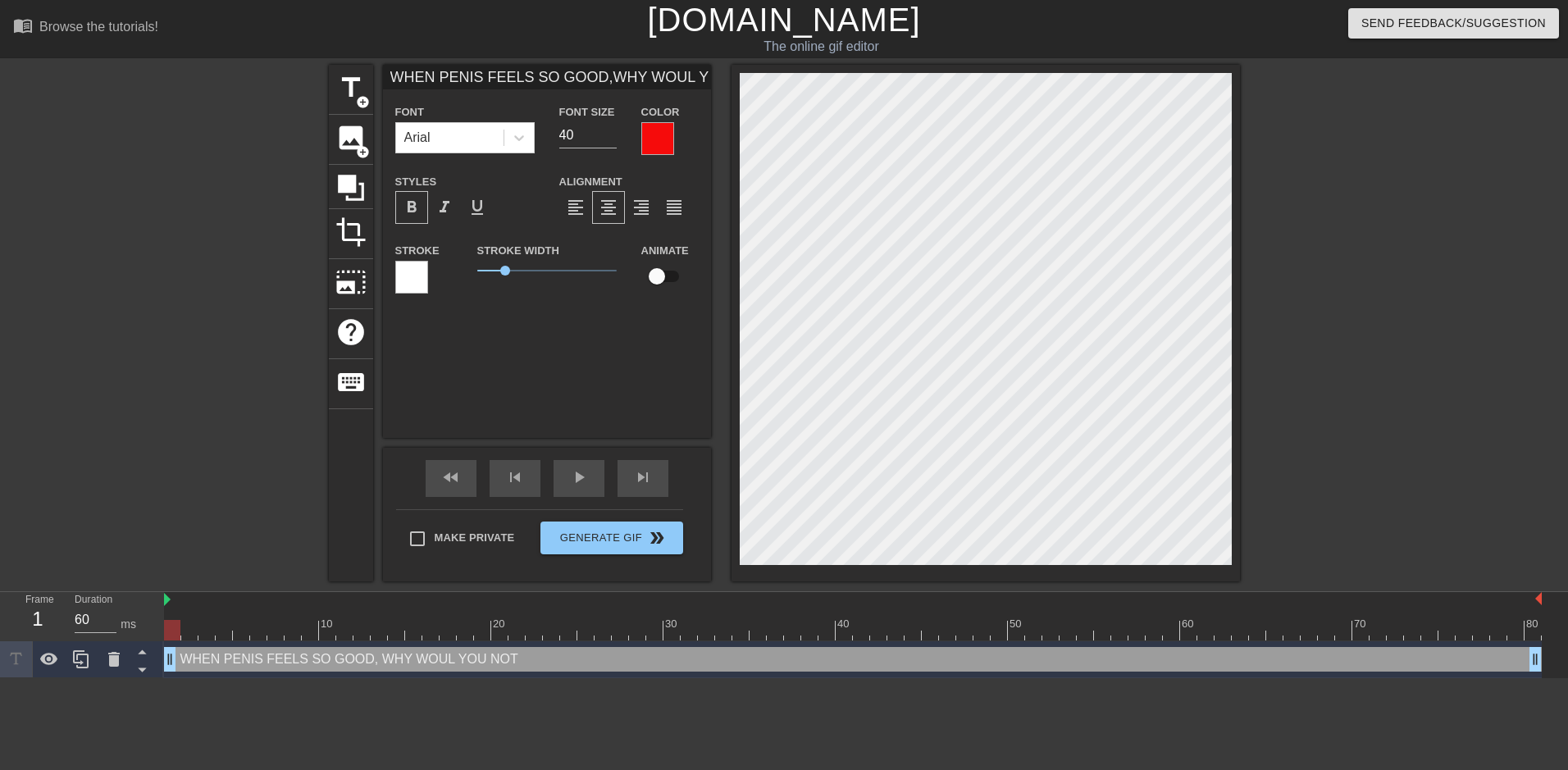
type textarea "WHEN PENIS FEELS SO GOOD, WHY WOUL YOU NOT S"
type input "WHEN PENIS FEELS SO GOOD,WHY WOUL YOU NOT SP"
type textarea "WHEN PENIS FEELS SO GOOD, WHY WOUL YOU NOT SP"
type input "WHEN PENIS FEELS SO GOOD,WHY WOUL YOU NOT SPE"
type textarea "WHEN PENIS FEELS SO GOOD, WHY WOUL YOU NOT SPE"
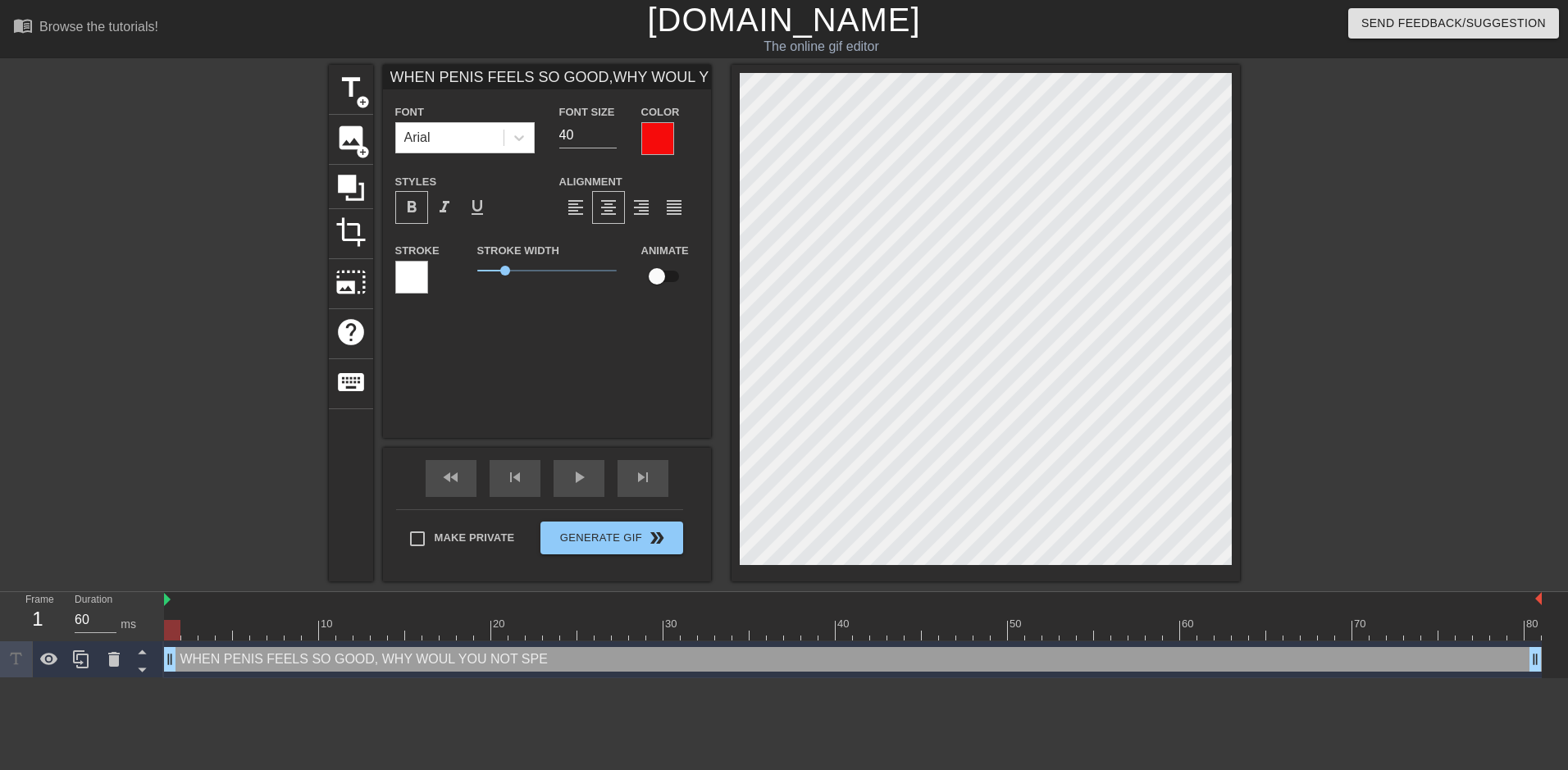
type input "WHEN PENIS FEELS SO GOOD,WHY WOUL YOU NOT SPEN"
type textarea "WHEN PENIS FEELS SO GOOD, WHY WOUL YOU NOT SPEN"
type input "WHEN PENIS FEELS SO GOOD,WHY WOUL YOU NOT SPEND"
type textarea "WHEN PENIS FEELS SO GOOD, WHY WOUL YOU NOT SPEND"
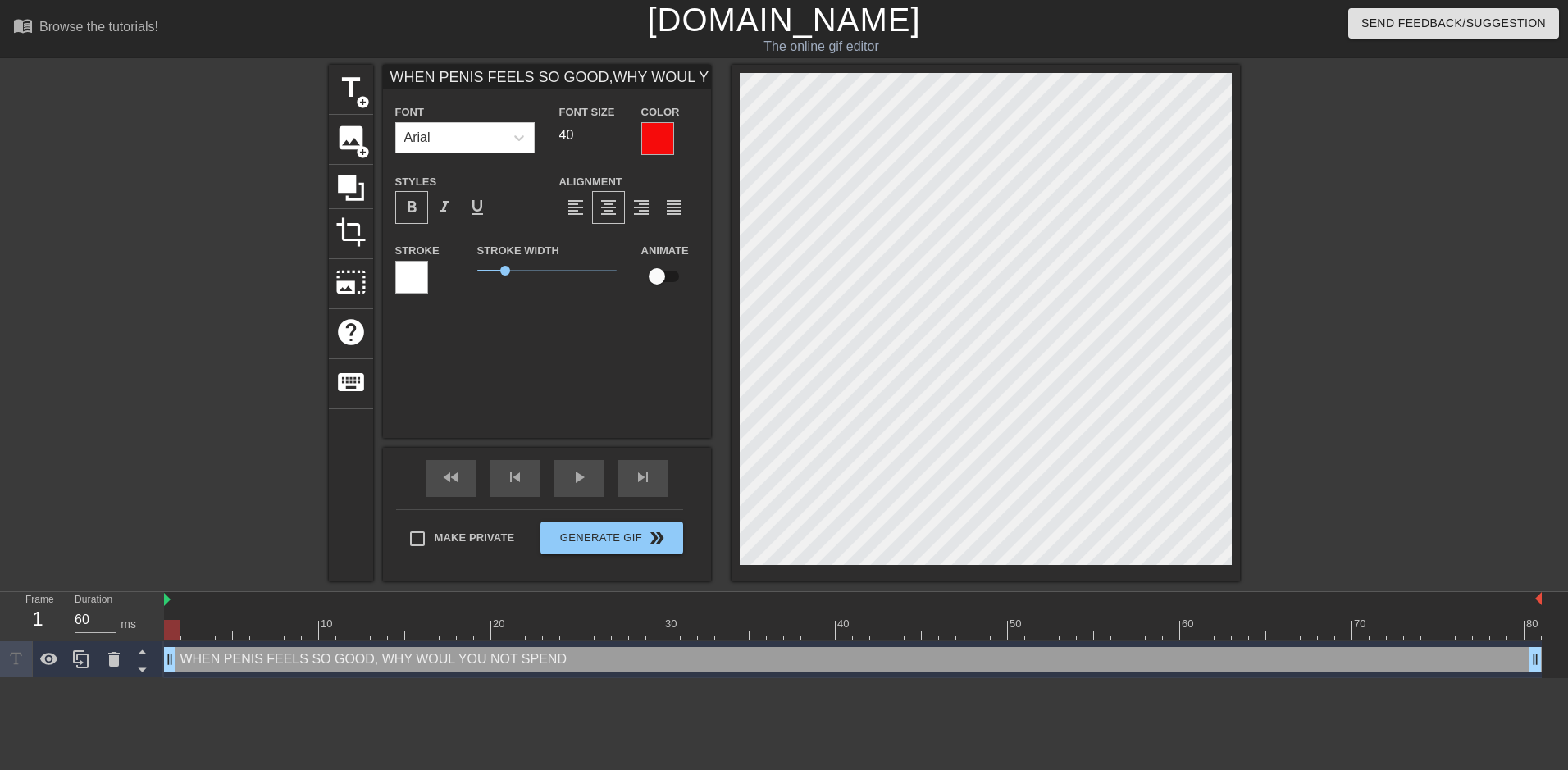
type input "WHEN PENIS FEELS SO GOOD,WHY WOUL YOU NOT SPEND"
type textarea "WHEN PENIS FEELS SO GOOD, WHY WOUL YOU NOT SPEND"
type input "WHEN PENIS FEELS SO GOOD,WHY WOUL YOU NOT SPENDH"
type textarea "WHEN PENIS FEELS SO GOOD, WHY WOUL YOU NOT SPEND H"
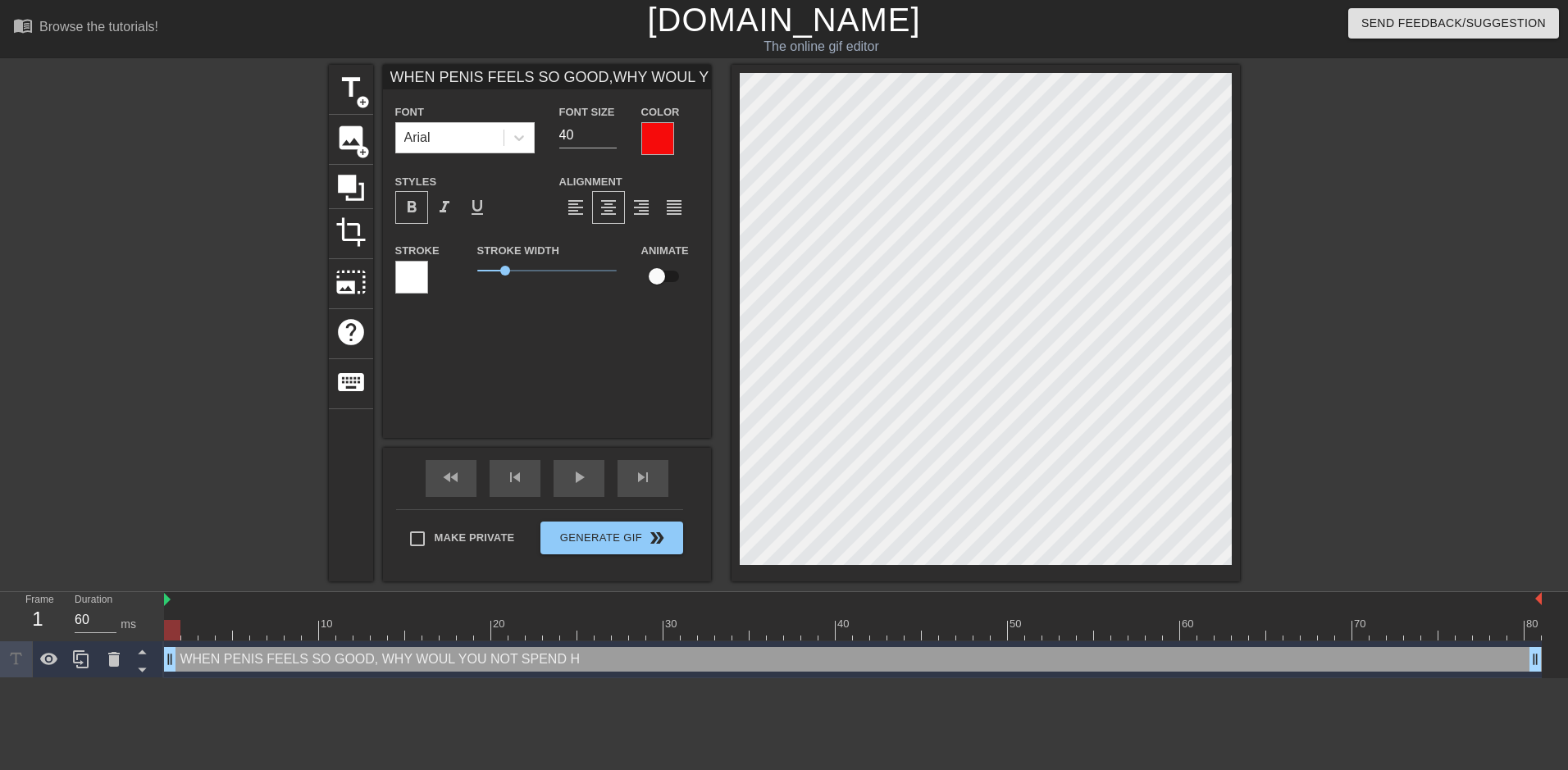
type input "WHEN PENIS FEELS SO GOOD,WHY WOUL YOU NOT SPENDHO"
type textarea "WHEN PENIS FEELS SO GOOD, WHY WOUL YOU NOT SPEND HO"
type input "WHEN PENIS FEELS SO GOOD,WHY WOUL YOU NOT SPENDHOU"
type textarea "WHEN PENIS FEELS SO GOOD, WHY WOUL YOU NOT SPEND HOU"
type input "WHEN PENIS FEELS SO GOOD,WHY WOUL YOU NOT SPENDHOUR"
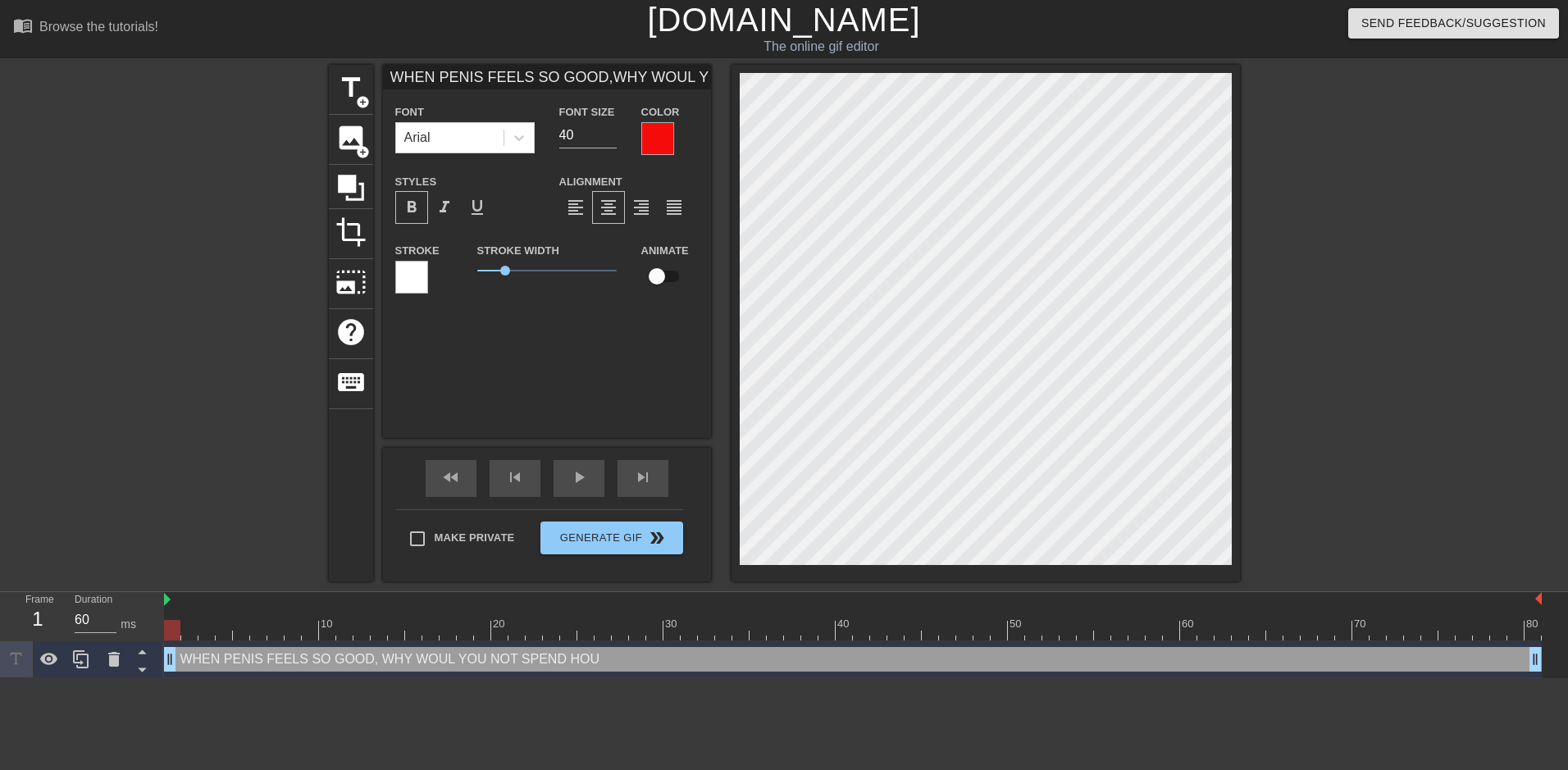
type textarea "WHEN PENIS FEELS SO GOOD, WHY WOUL YOU NOT SPEND HOUR"
type input "WHEN PENIS FEELS SO GOOD,WHY WOUL YOU NOT SPENDHOURS"
type textarea "WHEN PENIS FEELS SO GOOD, WHY WOUL YOU NOT SPEND HOURS"
type input "WHEN PENIS FEELS SO GOOD,WHY WOUL YOU NOT SPENDHOURS"
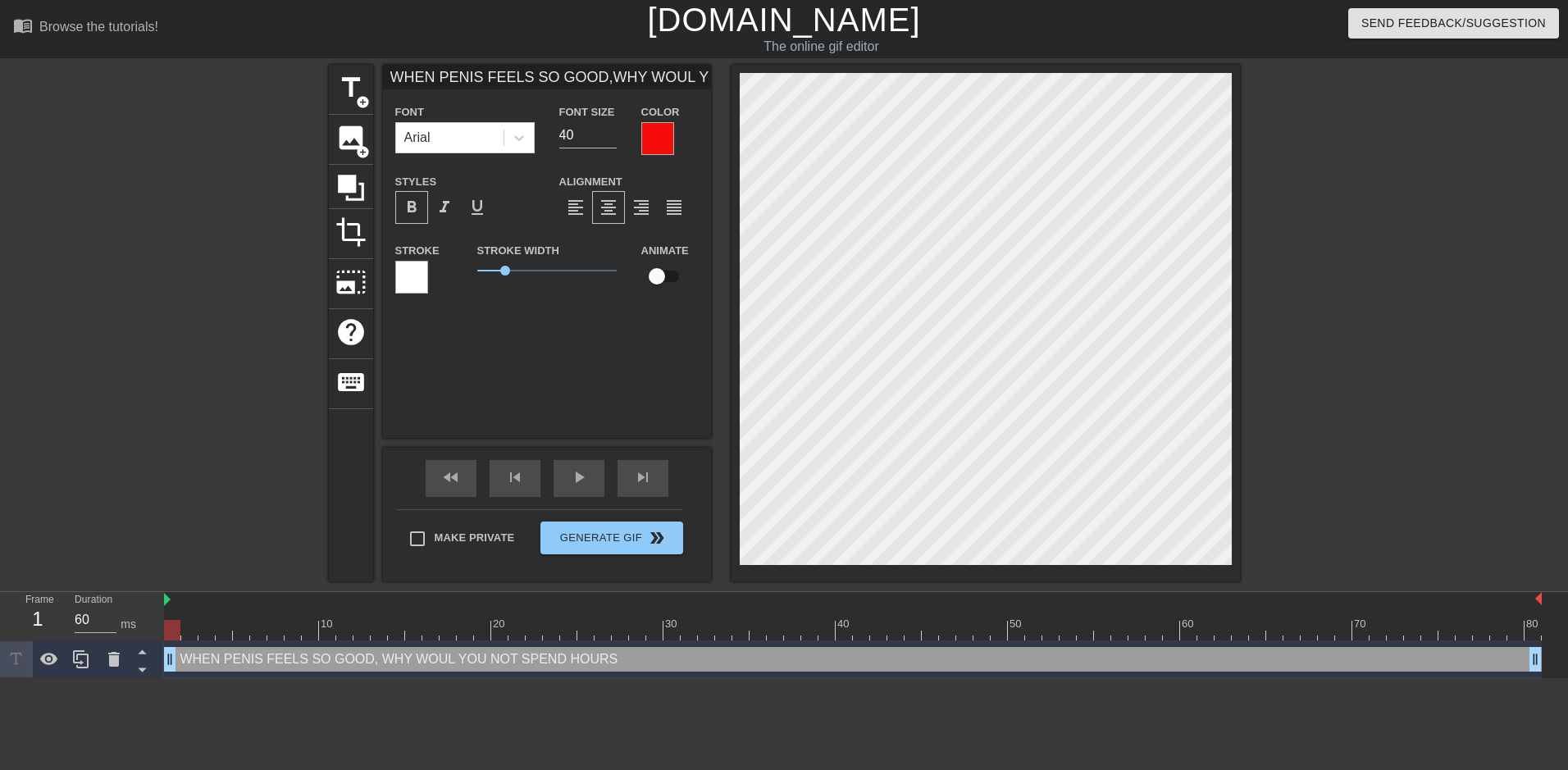
type textarea "WHEN PENIS FEELS SO GOOD, WHY WOUL YOU NOT SPEND HOURS"
type input "WHEN PENIS FEELS SO GOOD,WHY WOUL YOU NOT SPENDHOURS A"
type textarea "WHEN PENIS FEELS SO GOOD, WHY WOUL YOU NOT SPEND HOURS A"
type input "WHEN PENIS FEELS SO GOOD,WHY WOUL YOU NOT SPENDHOURS A"
type textarea "WHEN PENIS FEELS SO GOOD, WHY WOUL YOU NOT SPEND HOURS A"
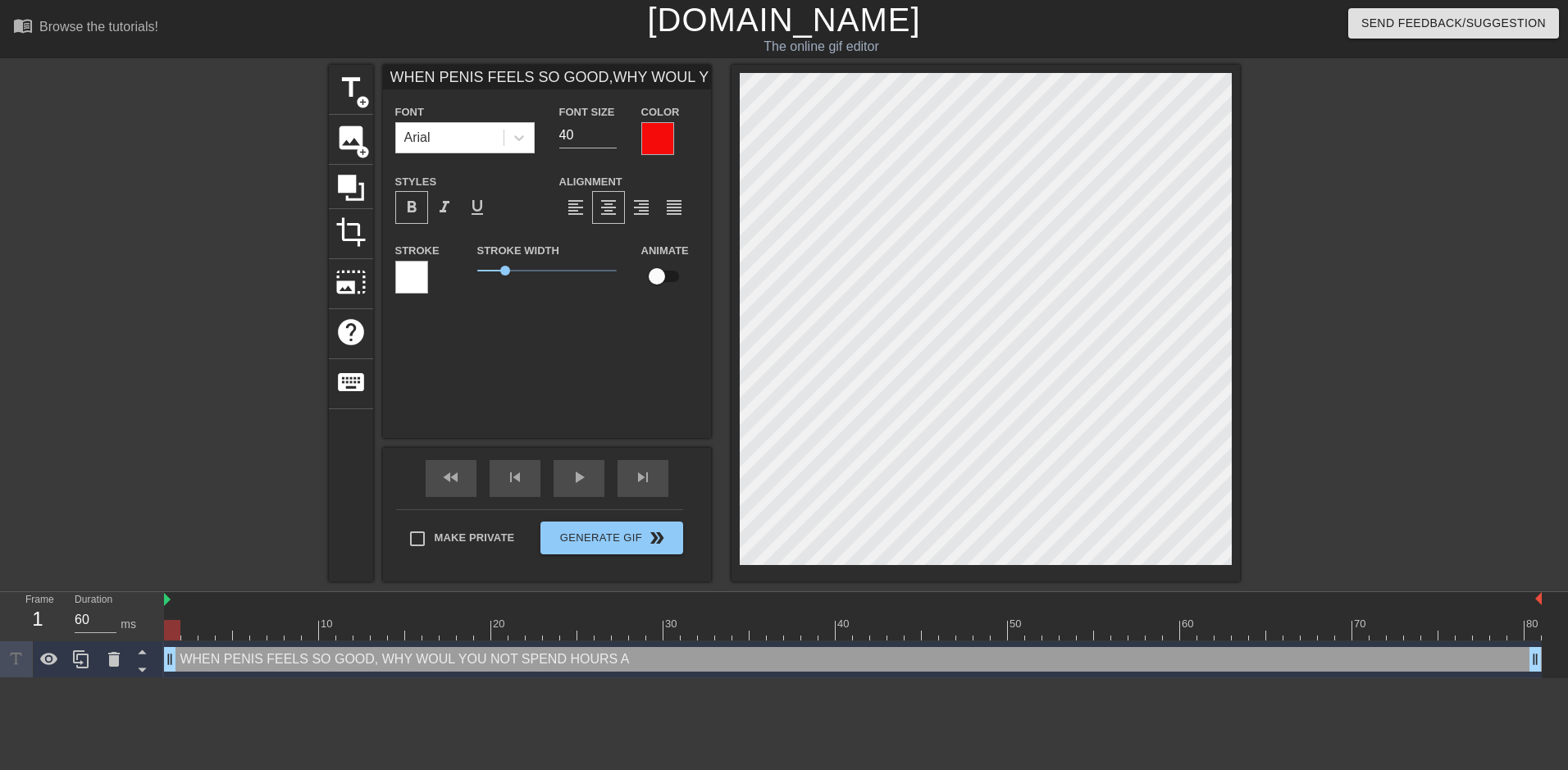
scroll to position [4, 4]
type input "WHEN PENIS FEELS SO GOOD,WHY WOUL YOU NOT SPENDHOURS A D"
type textarea "WHEN PENIS FEELS SO GOOD, WHY WOUL YOU NOT SPEND HOURS A D"
type input "WHEN PENIS FEELS SO GOOD,WHY WOUL YOU NOT SPENDHOURS A DA"
type textarea "WHEN PENIS FEELS SO GOOD, WHY WOUL YOU NOT SPEND HOURS A DA"
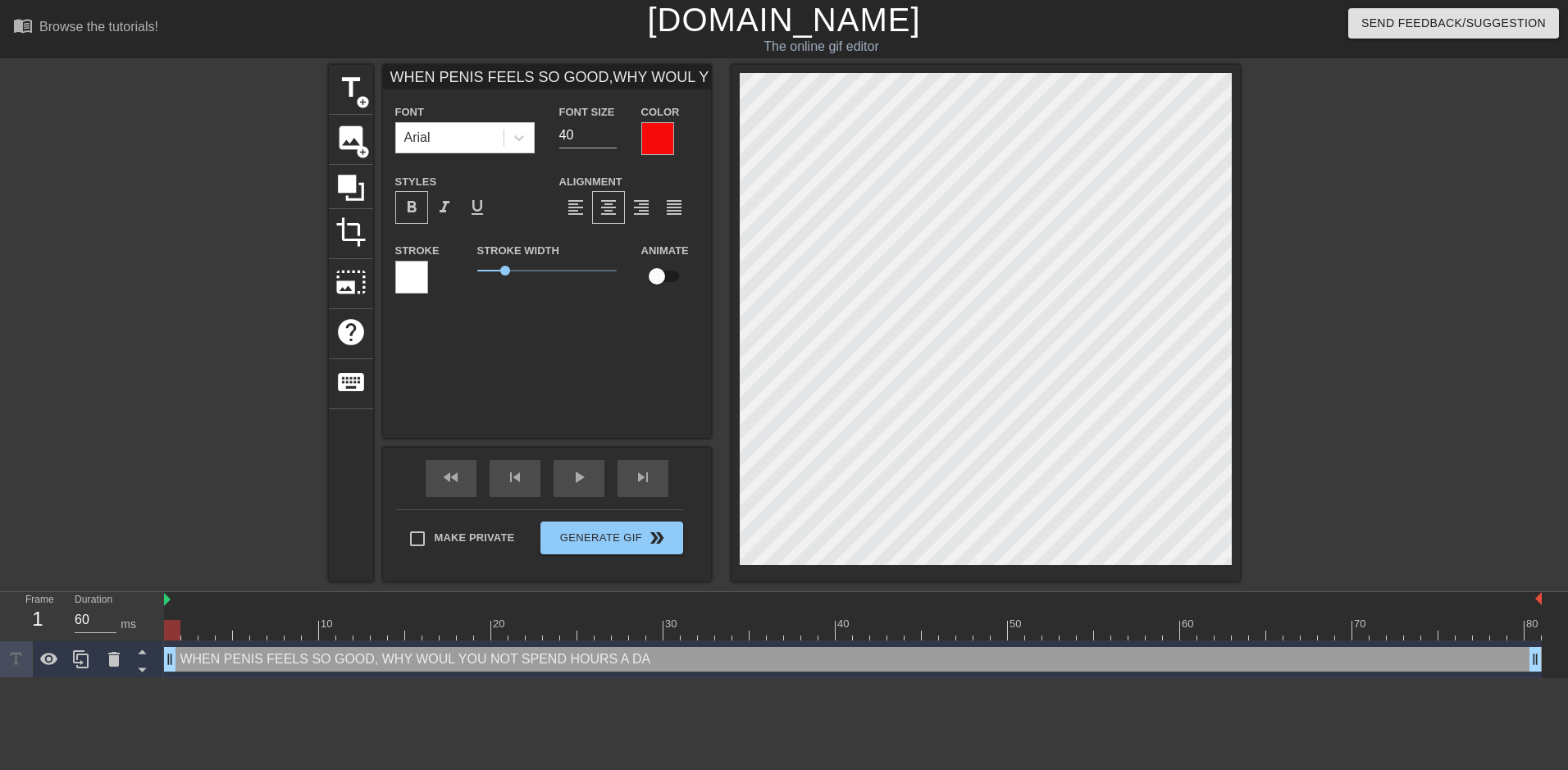
type input "WHEN PENIS FEELS SO GOOD,WHY WOUL YOU NOT SPENDHOURS A DAY"
type textarea "WHEN PENIS FEELS SO GOOD, WHY WOUL YOU NOT SPEND HOURS A DAY"
type input "WHEN PENIS FEELS SO GOOD,WHY WOUL YOU NOT SPENDHOURS A DAY"
type textarea "WHEN PENIS FEELS SO GOOD, WHY WOUL YOU NOT SPEND HOURS A DAY"
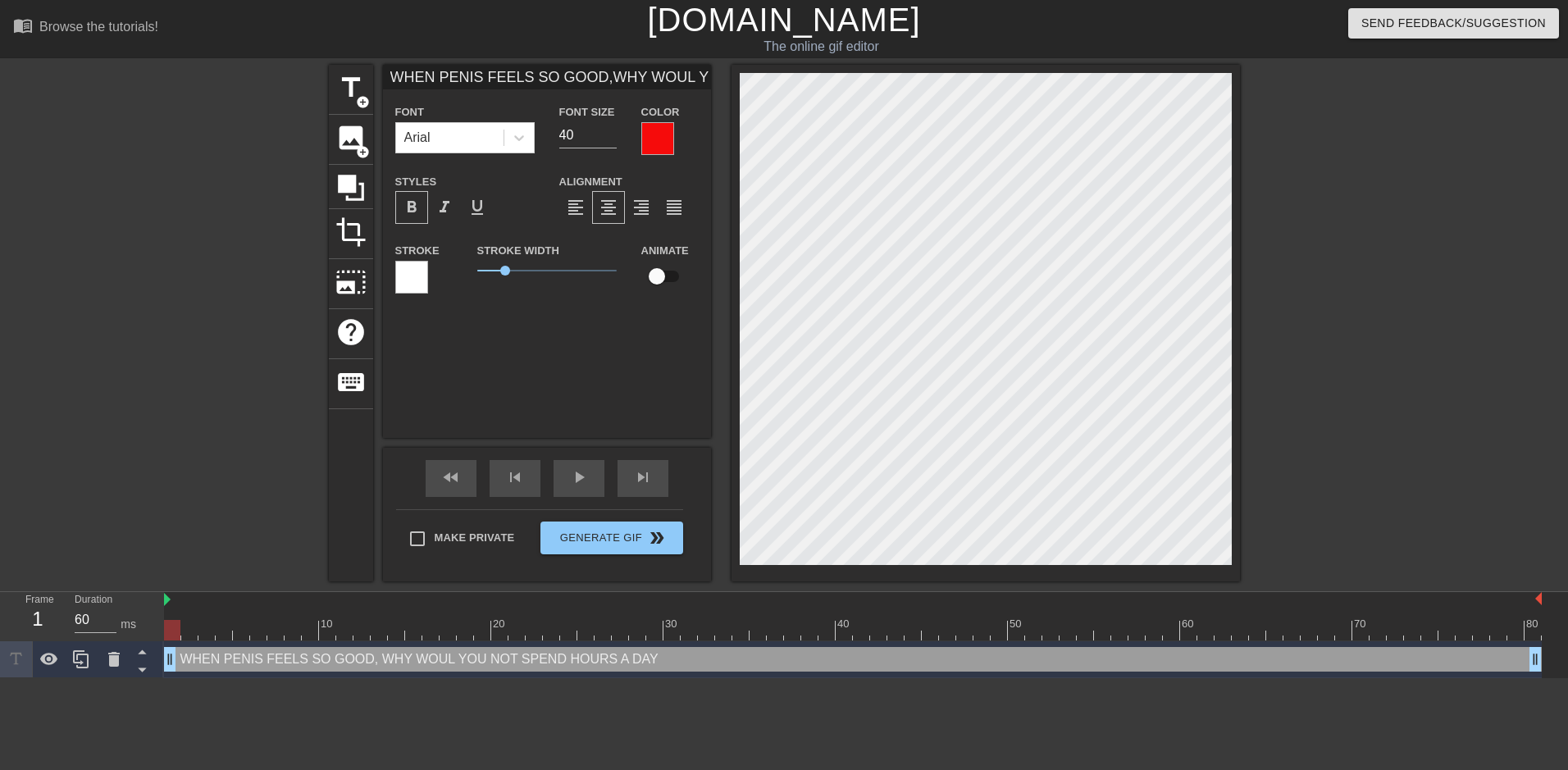
scroll to position [5, 2]
type input "WHEN PENIS FEELS SO GOOD,WHY WOUL YOU NOT SPENDHOURS A DAYM"
type textarea "WHEN PENIS FEELS SO GOOD, WHY WOUL YOU NOT SPEND HOURS A DAY M"
type input "WHEN PENIS FEELS SO GOOD,WHY WOUL YOU NOT SPENDHOURS A [PERSON_NAME]"
type textarea "WHEN PENIS FEELS SO GOOD, WHY WOUL YOU NOT SPEND HOURS A DAY MA"
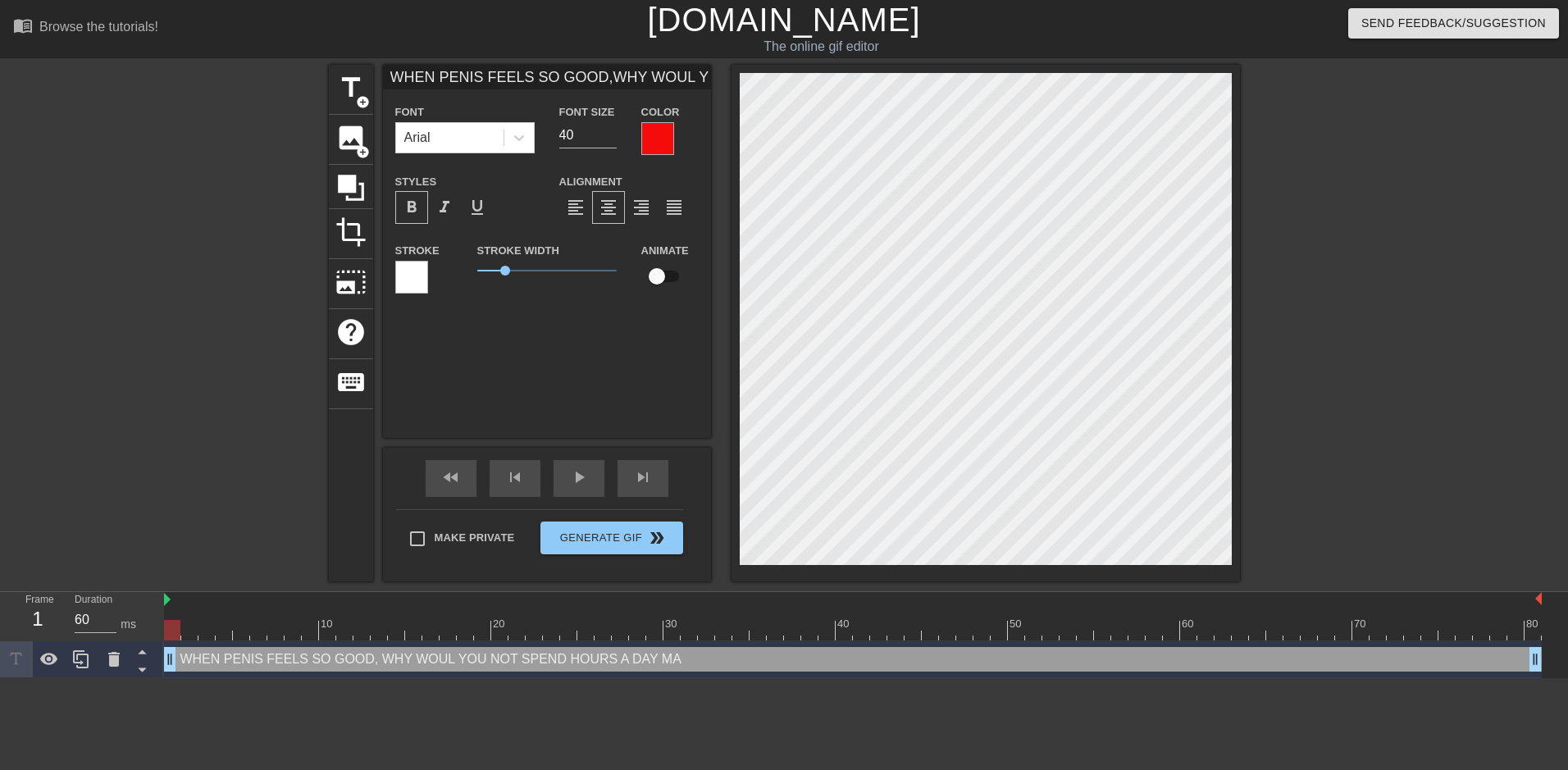
type input "WHEN PENIS FEELS SO GOOD,WHY WOUL YOU NOT SPENDHOURS A DAYMAS"
type textarea "WHEN PENIS FEELS SO GOOD, WHY WOUL YOU NOT SPEND HOURS A DAY MAS"
type input "WHEN PENIS FEELS SO GOOD,WHY WOUL YOU NOT SPENDHOURS A DAYMAST"
type textarea "WHEN PENIS FEELS SO GOOD, WHY WOUL YOU NOT SPEND HOURS A DAY MAST"
type input "WHEN PENIS FEELS SO GOOD,WHY WOUL YOU NOT SPENDHOURS A DAYMASTU"
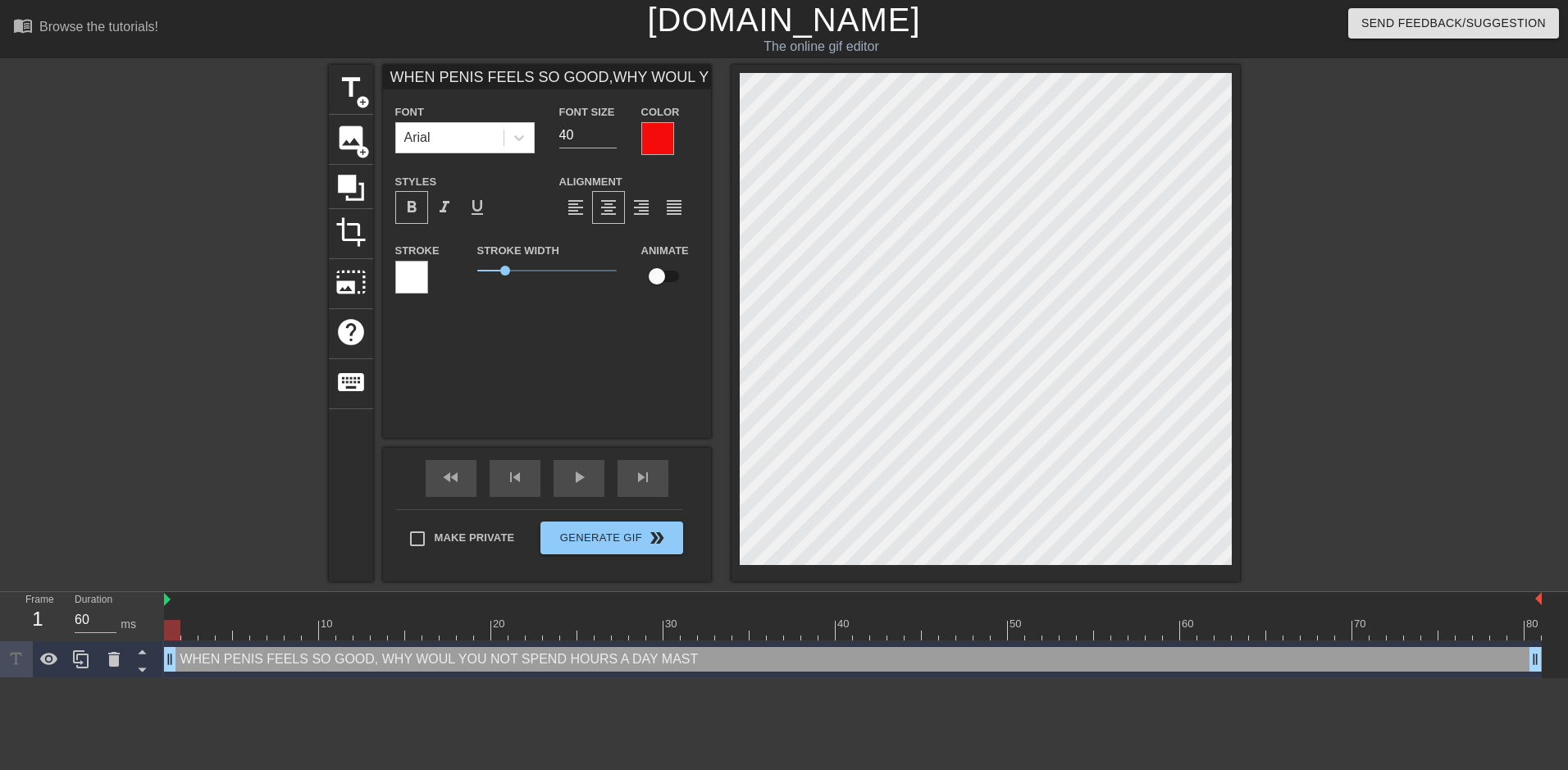
type textarea "WHEN PENIS FEELS SO GOOD, WHY WOUL YOU NOT SPEND HOURS A DAY MASTU"
type input "WHEN PENIS FEELS SO GOOD,WHY WOUL YOU NOT SPENDHOURS A DAYMASTUR"
type textarea "WHEN PENIS FEELS SO GOOD, WHY WOUL YOU NOT SPEND HOURS A DAY MASTUR"
type input "WHEN PENIS FEELS SO GOOD,WHY WOUL YOU NOT SPENDHOURS A DAYMASTURB"
type textarea "WHEN PENIS FEELS SO GOOD, WHY WOUL YOU NOT SPEND HOURS A DAY MASTURB"
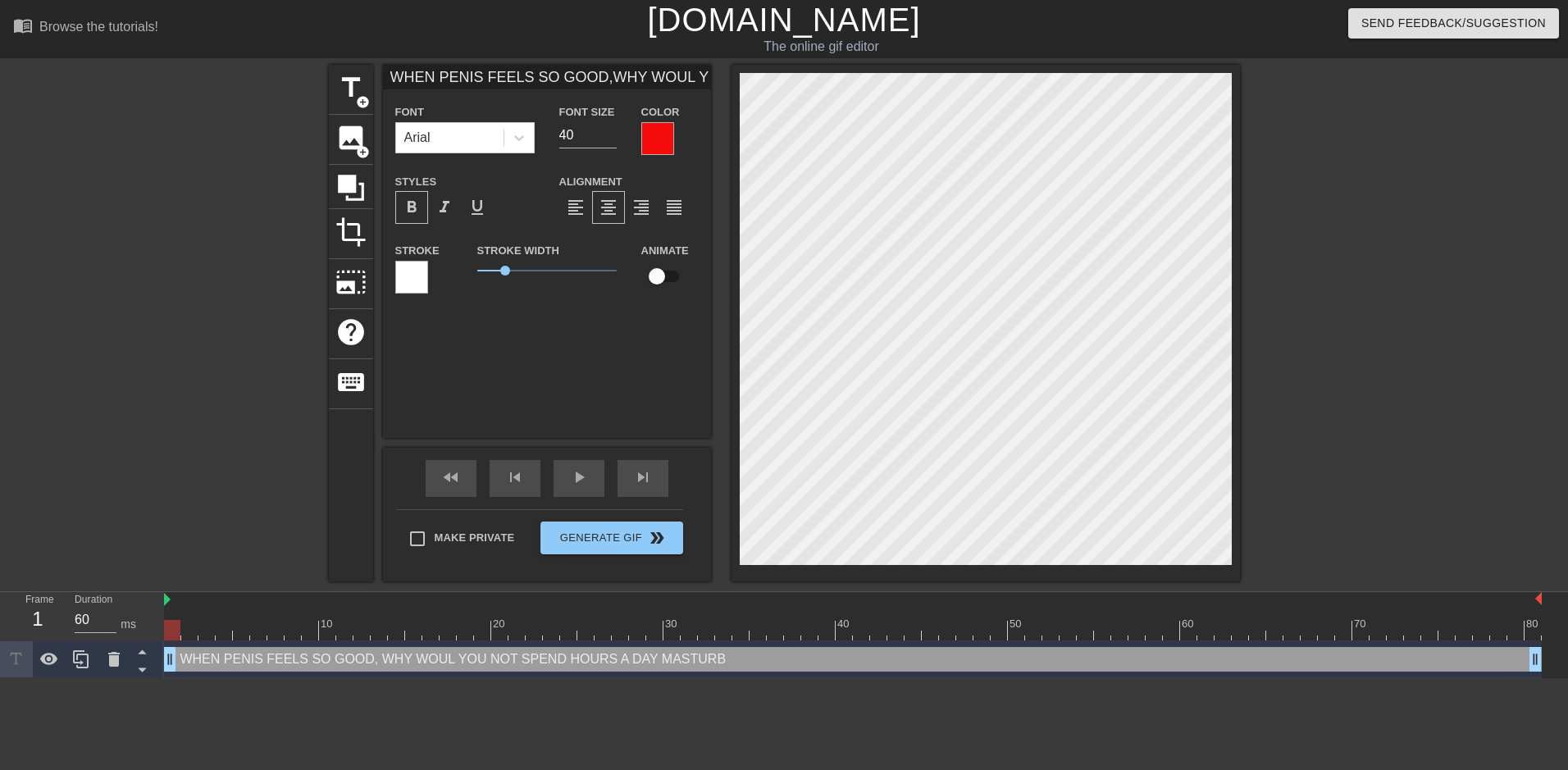
type input "WHEN PENIS FEELS SO GOOD,WHY WOUL YOU NOT SPENDHOURS A DAYMASTURBA"
type textarea "WHEN PENIS FEELS SO GOOD, WHY WOUL YOU NOT SPEND HOURS A DAY MASTURBA"
type input "WHEN PENIS FEELS SO GOOD,WHY WOUL YOU NOT SPENDHOURS A DAYMASTURBAT"
type textarea "WHEN PENIS FEELS SO GOOD, WHY WOUL YOU NOT SPEND HOURS A DAY MASTURBAT"
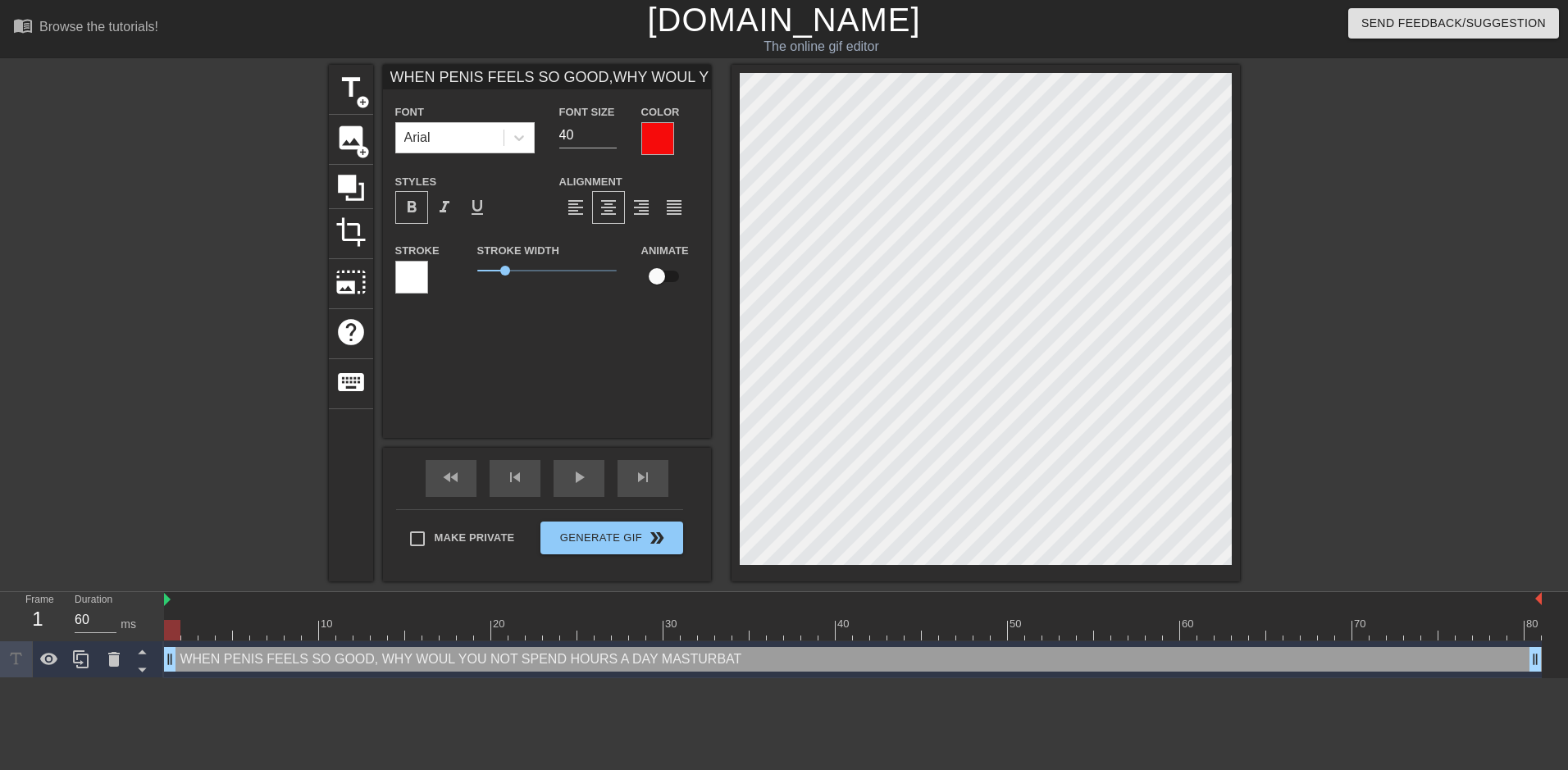
type input "WHEN PENIS FEELS SO GOOD,WHY WOUL YOU NOT SPENDHOURS A DAYMASTURBATI"
type textarea "WHEN PENIS FEELS SO GOOD, WHY WOUL YOU NOT SPEND HOURS A DAY MASTURBATI"
type input "WHEN PENIS FEELS SO GOOD,WHY WOUL YOU NOT SPENDHOURS A DAYMASTURBATIN"
type textarea "WHEN PENIS FEELS SO GOOD, WHY WOUL YOU NOT SPEND HOURS A DAY MASTURBATIN"
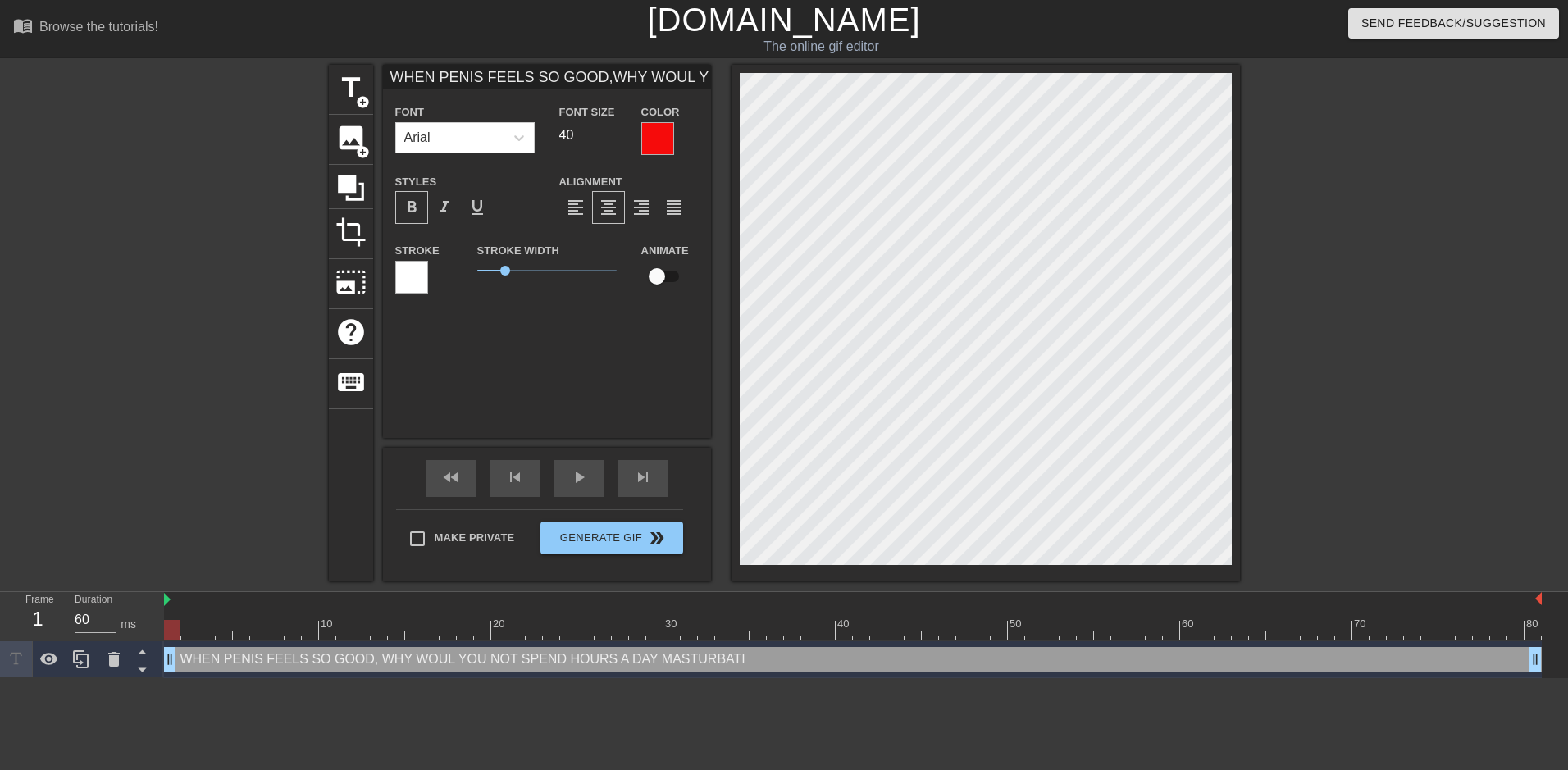
type input "WHEN PENIS FEELS SO GOOD,WHY WOUL YOU NOT SPENDHOURS A DAYMASTURBATING"
type textarea "WHEN PENIS FEELS SO GOOD, WHY WOUL YOU NOT SPEND HOURS A DAY MASTURBATING"
type input "WHEN PENIS FEELS SO GOOD,WHY WOUL YOU NOT SPENDHOURS A DAYMASTURBATING?"
type textarea "WHEN PENIS FEELS SO GOOD, WHY WOUL YOU NOT SPEND HOURS A DAY MASTURBATING?"
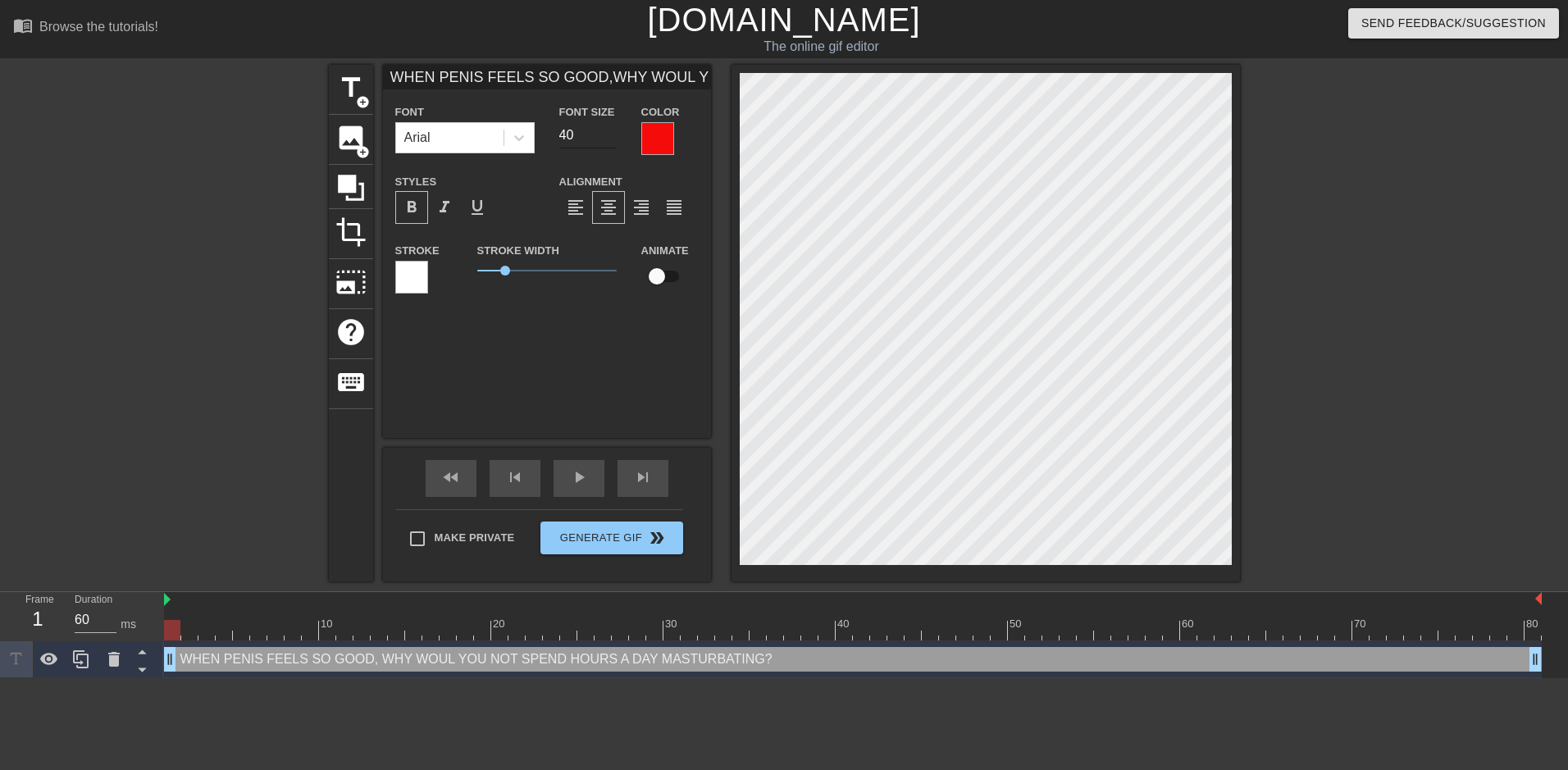
type input "WHEN PENIS FEELS SO GOOD,WHY WOUL YOU NOT SPENDHOURS A DAYMASTURBATING?"
type input "39"
type input "WHEN PENIS FEELS SO GOOD,WHY WOUL YOU NOT SPENDHOURS A DAYMASTURBATING?"
type input "38"
type input "WHEN PENIS FEELS SO GOOD,WHY WOUL YOU NOT SPENDHOURS A DAYMASTURBATING?"
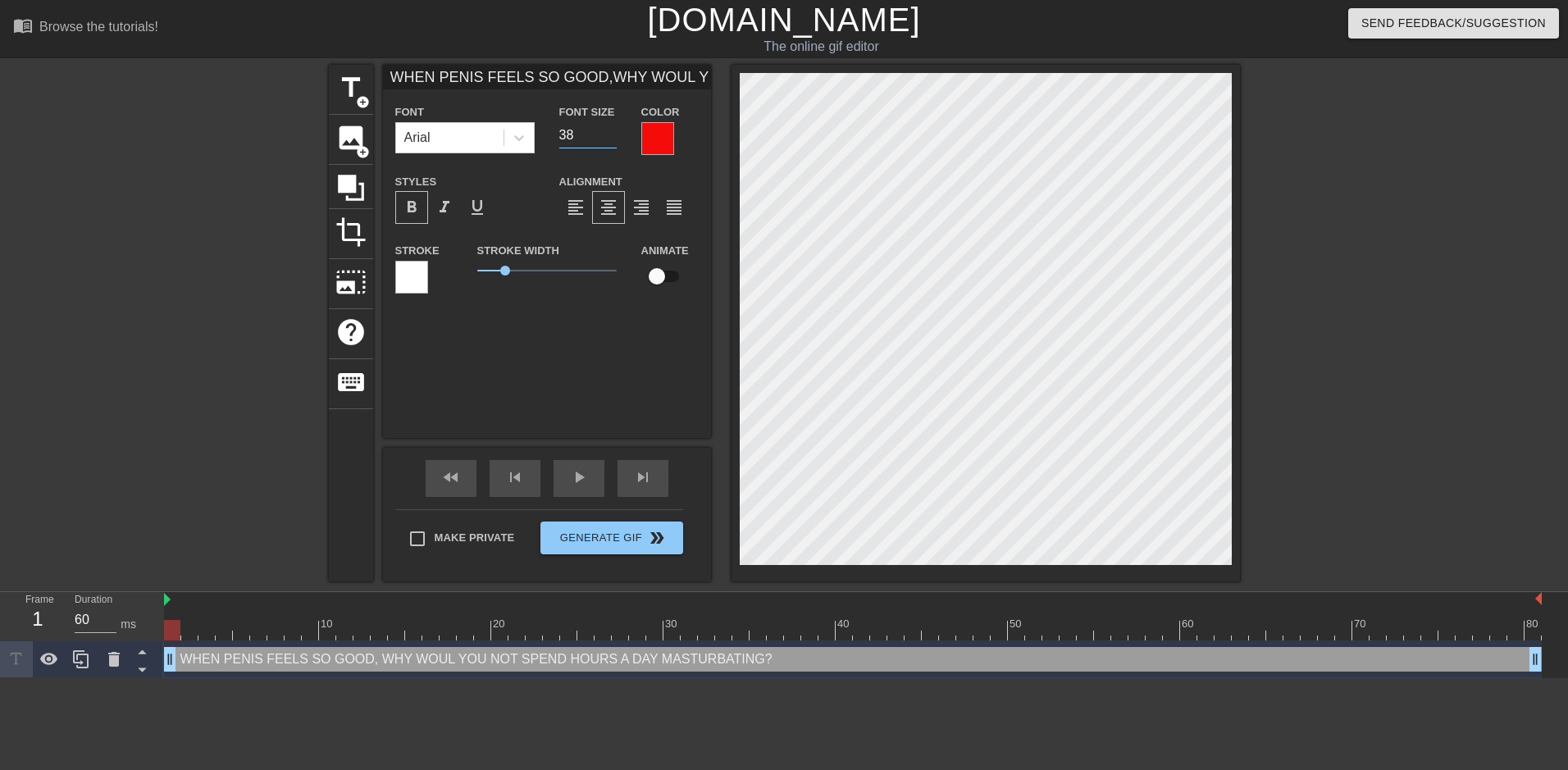
type input "37"
type input "WHEN PENIS FEELS SO GOOD,WHY WOUL YOU NOT SPENDHOURS A DAYMASTURBATING?"
type input "36"
type input "WHEN PENIS FEELS SO GOOD,WHY WOUL YOU NOT SPENDHOURS A DAYMASTURBATING?"
type input "35"
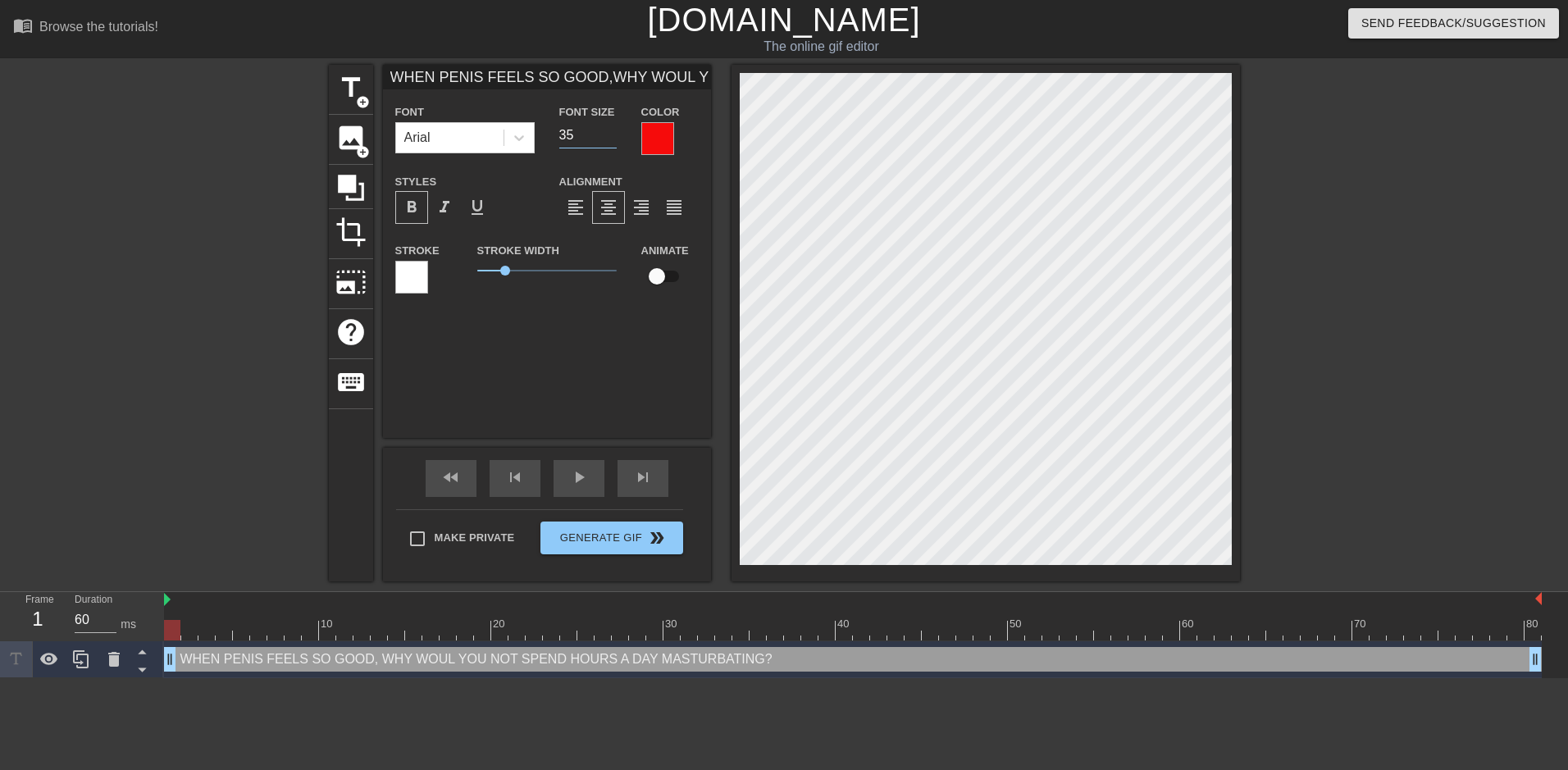
type input "WHEN PENIS FEELS SO GOOD,WHY WOUL YOU NOT SPENDHOURS A DAYMASTURBATING?"
type input "34"
click at [614, 137] on input "34" at bounding box center [587, 135] width 57 height 26
type input "WHEN PENIS FEELS SO GOOD,WHY WOUL YOU NOT SPENDHOURS A DAYMASTURBATING?"
type input "33"
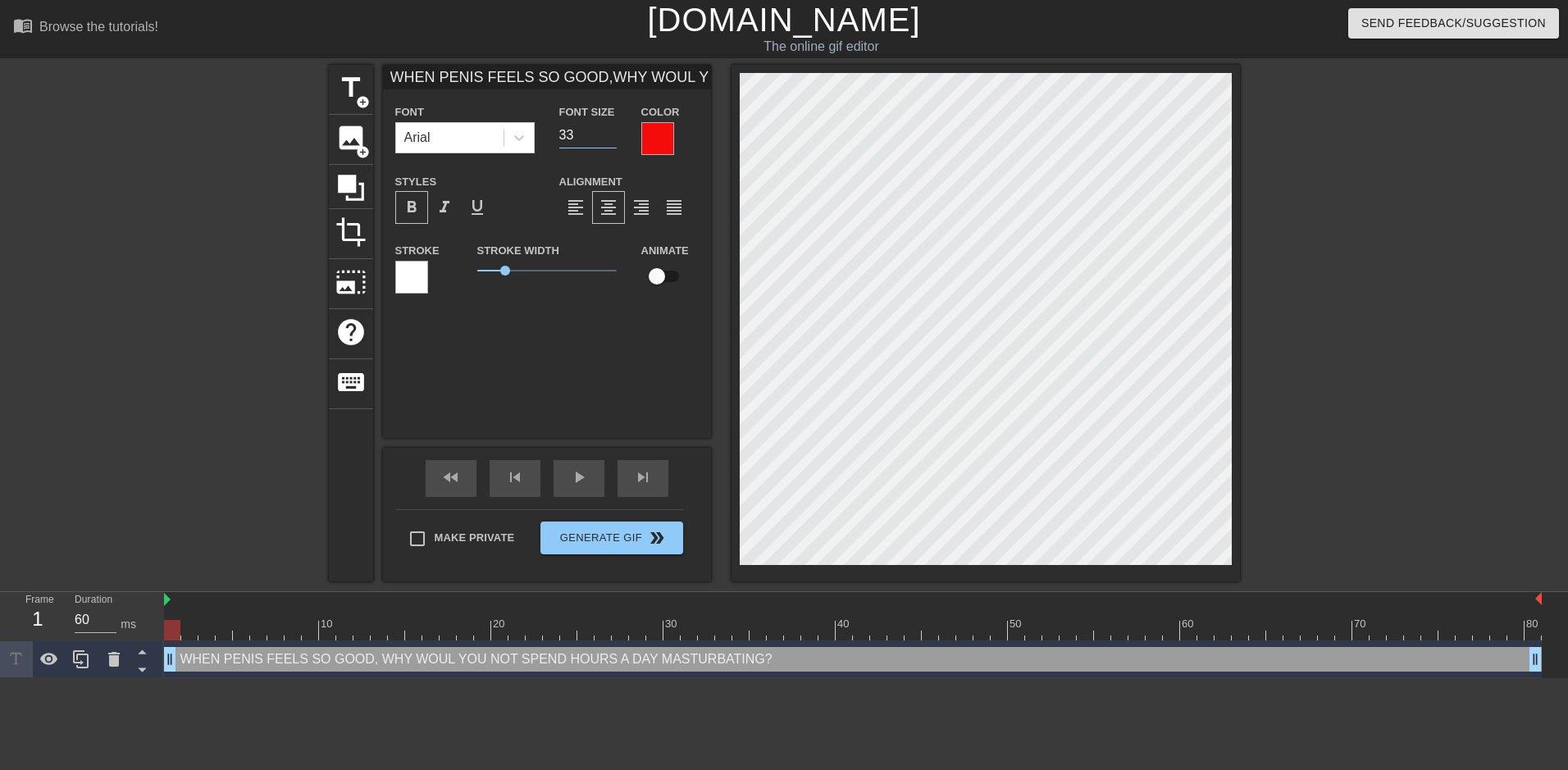
click at [614, 137] on input "33" at bounding box center [587, 135] width 57 height 26
type input "WHEN PENIS FEELS SO GOOD,WHY WOULD YOU NOT SPENDHOURS A DAYMASTURBATING?"
type textarea "WHEN PENIS FEELS SO GOOD, WHY WOULD YOU NOT SPEND HOURS A DAY MASTURBATING?"
type input "WHEN PENIS FEELS SO GOOD,WHY WOULD YOU NOT SPENDHOURS A DAYMASTURBATING?"
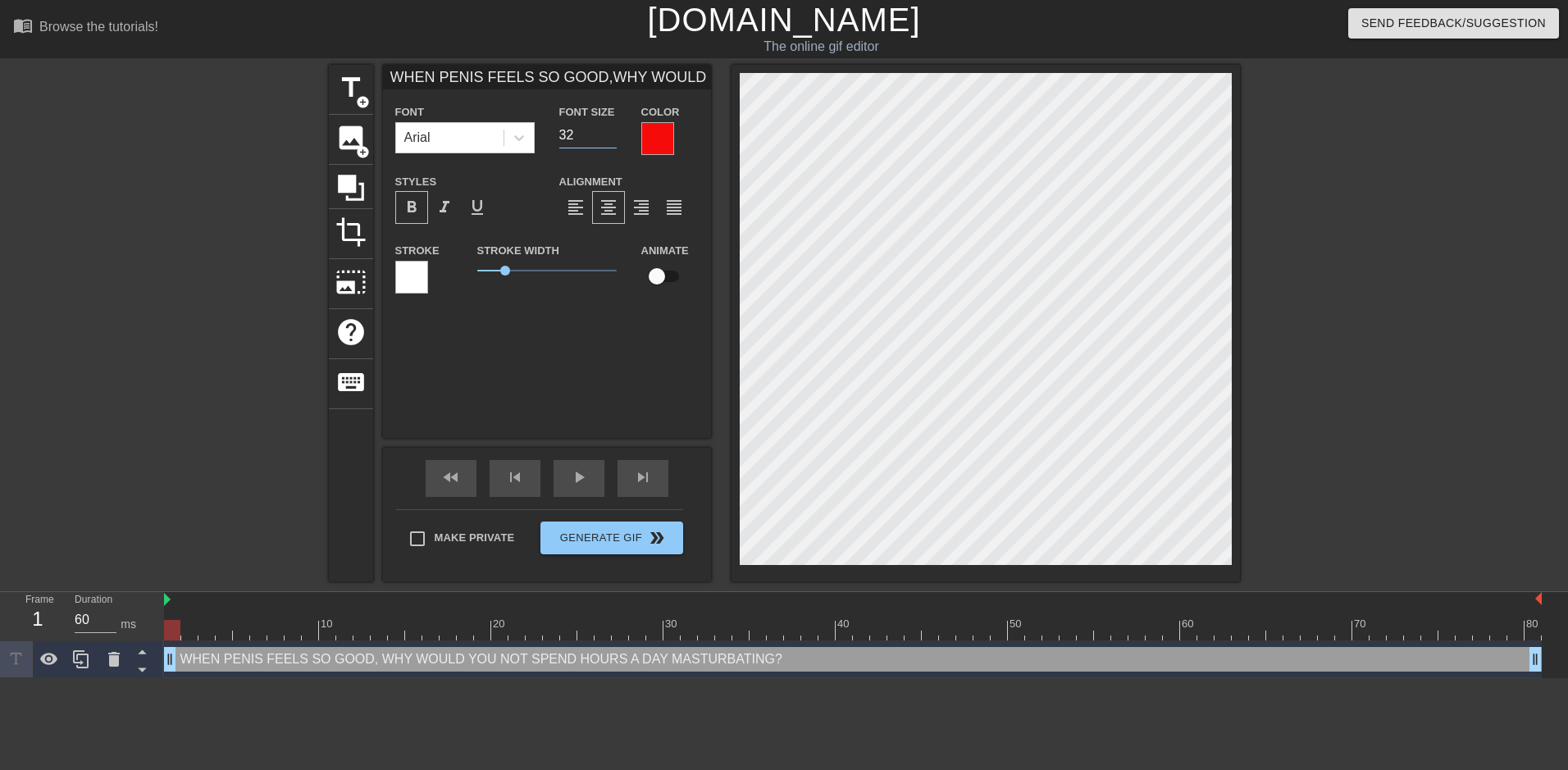
type input "32"
click at [611, 137] on input "32" at bounding box center [587, 135] width 57 height 26
type input "WHEN PENIS FEELS SO GOOD,WHY WOULD YOU NOT SPENDHOURS A DAYMASTURBATING?"
type input "31"
click at [611, 137] on input "31" at bounding box center [587, 135] width 57 height 26
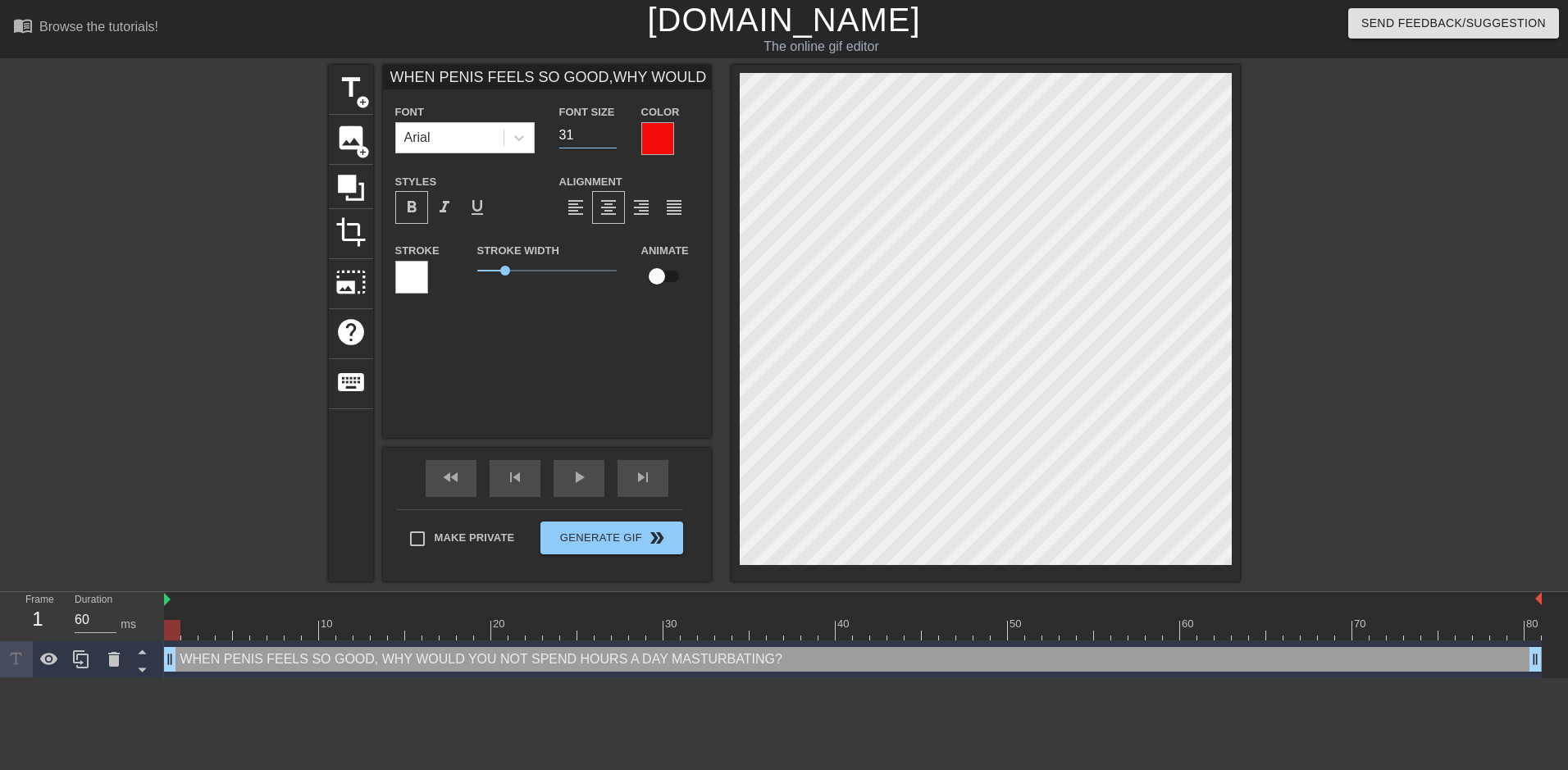
type input "WHEN PENIS FEELS SO GOOD,WHY WOULD YOU NOT SPENDHOURS A DAYMASTURBATING?"
type input "30"
click at [611, 137] on input "30" at bounding box center [587, 135] width 57 height 26
click at [1334, 261] on div at bounding box center [1383, 311] width 246 height 492
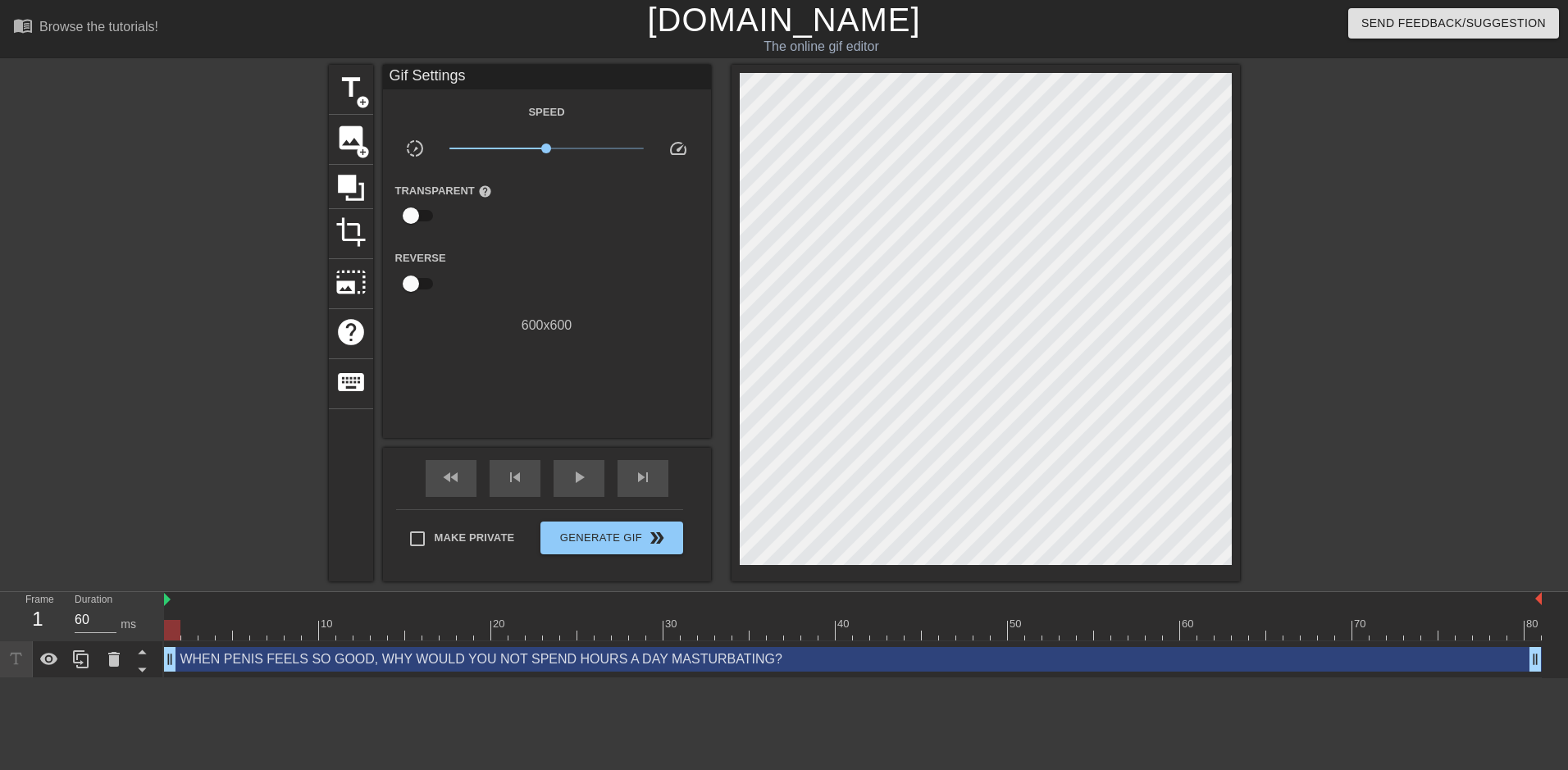
click at [1352, 385] on div at bounding box center [1383, 311] width 246 height 492
click at [349, 243] on span "crop" at bounding box center [351, 231] width 31 height 31
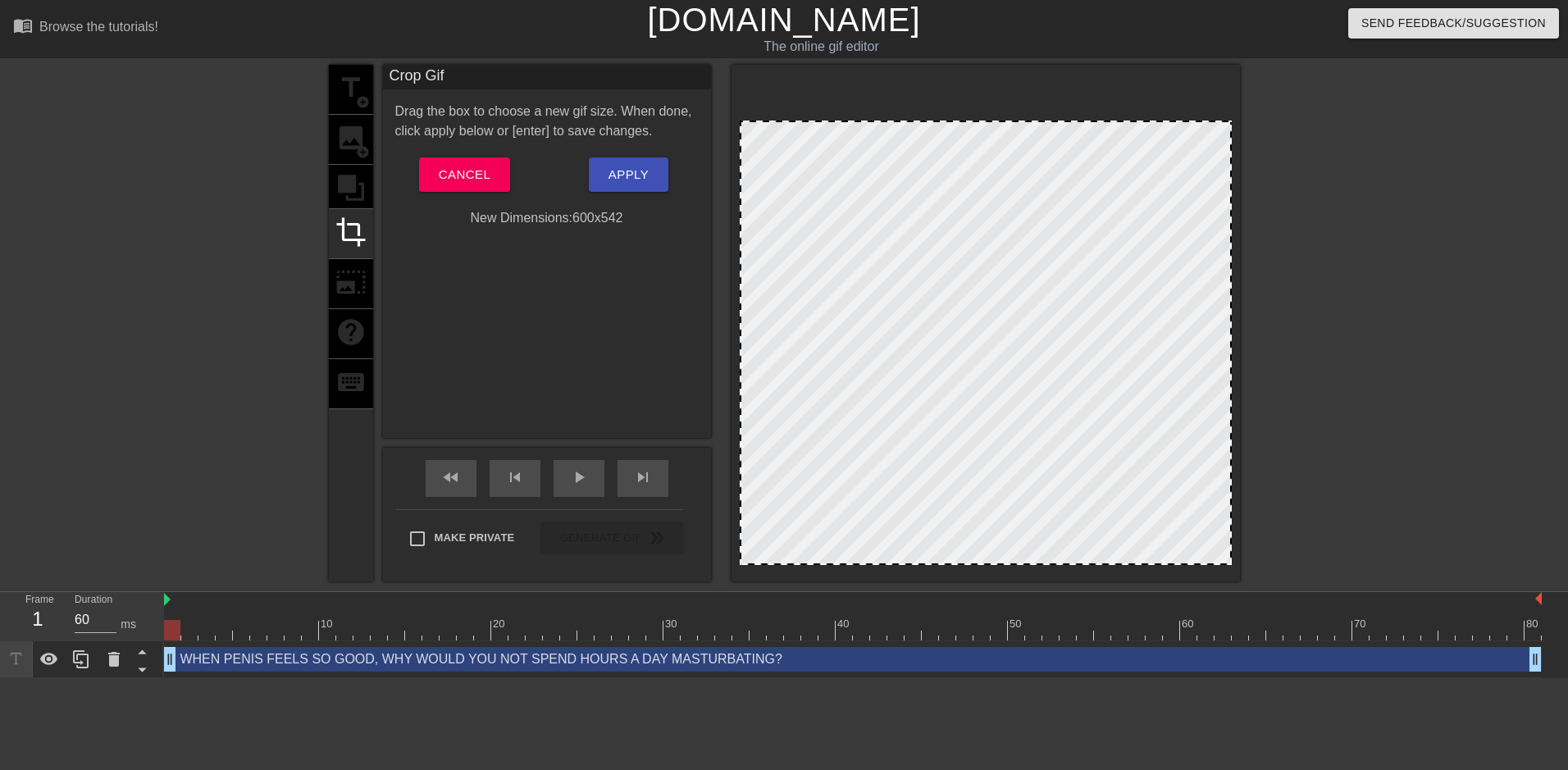
drag, startPoint x: 970, startPoint y: 74, endPoint x: 970, endPoint y: 122, distance: 48.0
click at [970, 122] on div at bounding box center [985, 122] width 489 height 8
drag, startPoint x: 1233, startPoint y: 363, endPoint x: 1220, endPoint y: 369, distance: 14.3
click at [1220, 369] on div at bounding box center [985, 323] width 509 height 517
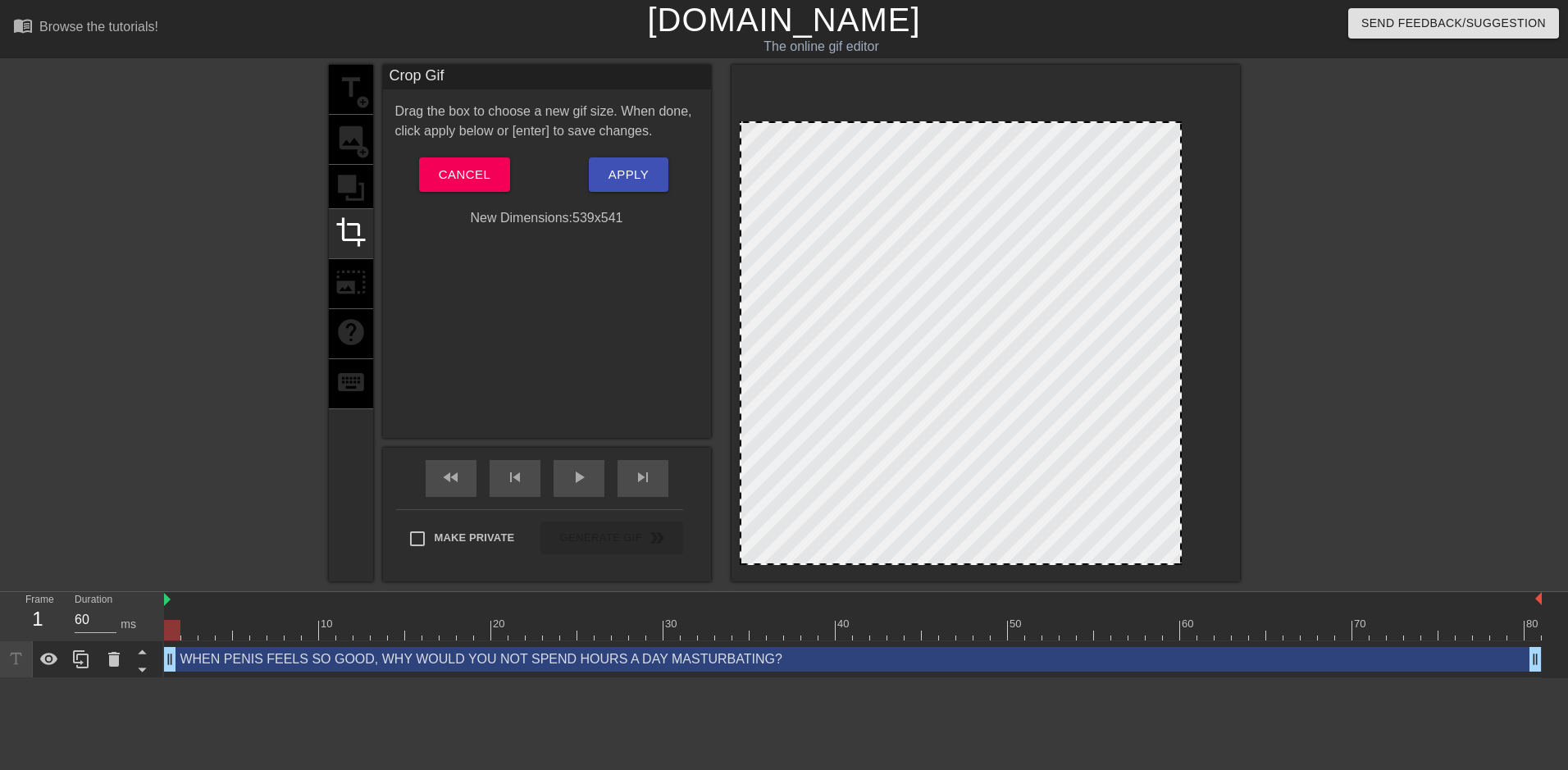
drag, startPoint x: 1229, startPoint y: 368, endPoint x: 1179, endPoint y: 378, distance: 51.0
click at [623, 175] on span "Apply" at bounding box center [628, 174] width 40 height 21
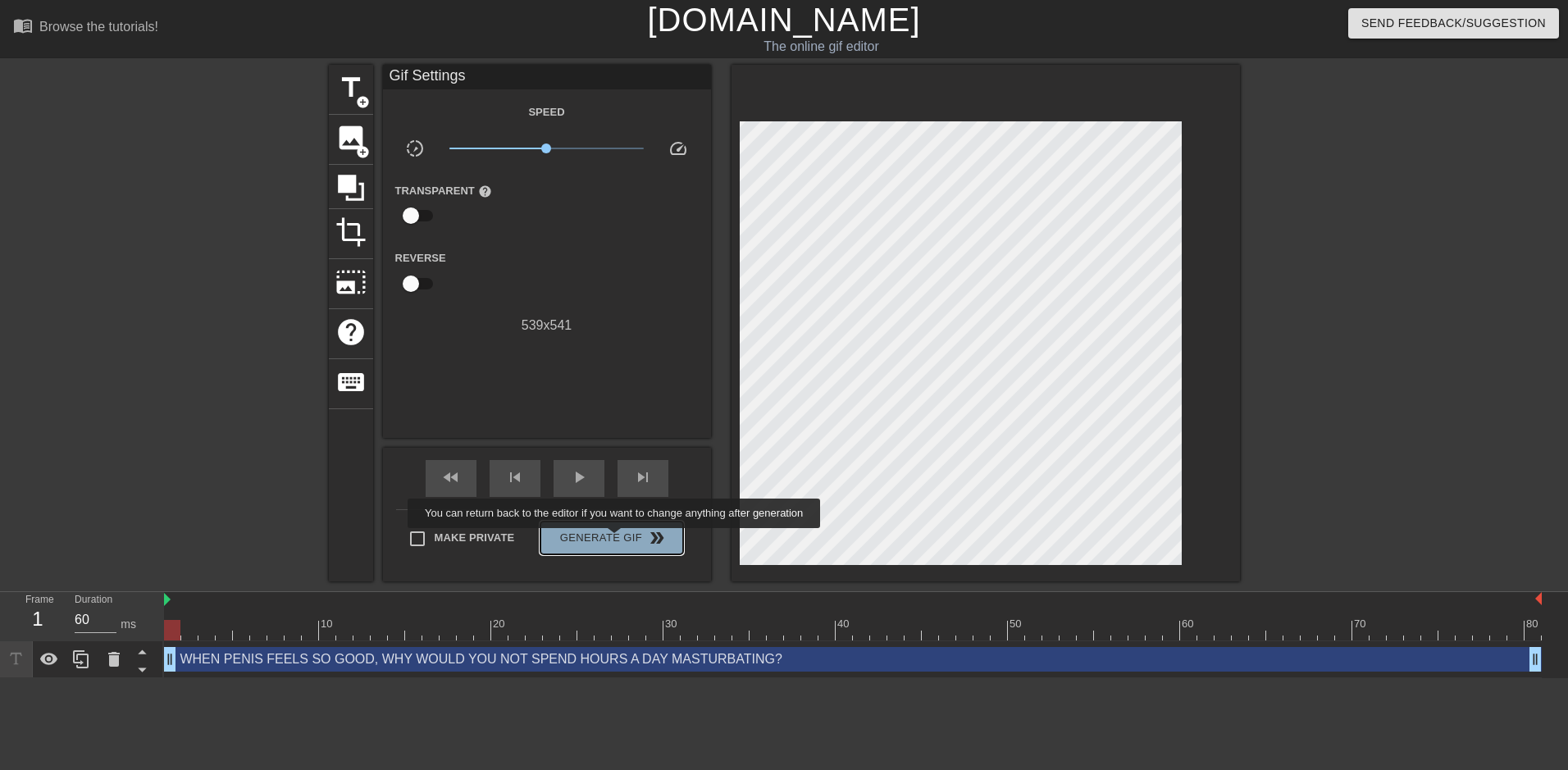
click at [616, 539] on span "Generate Gif double_arrow" at bounding box center [611, 538] width 129 height 20
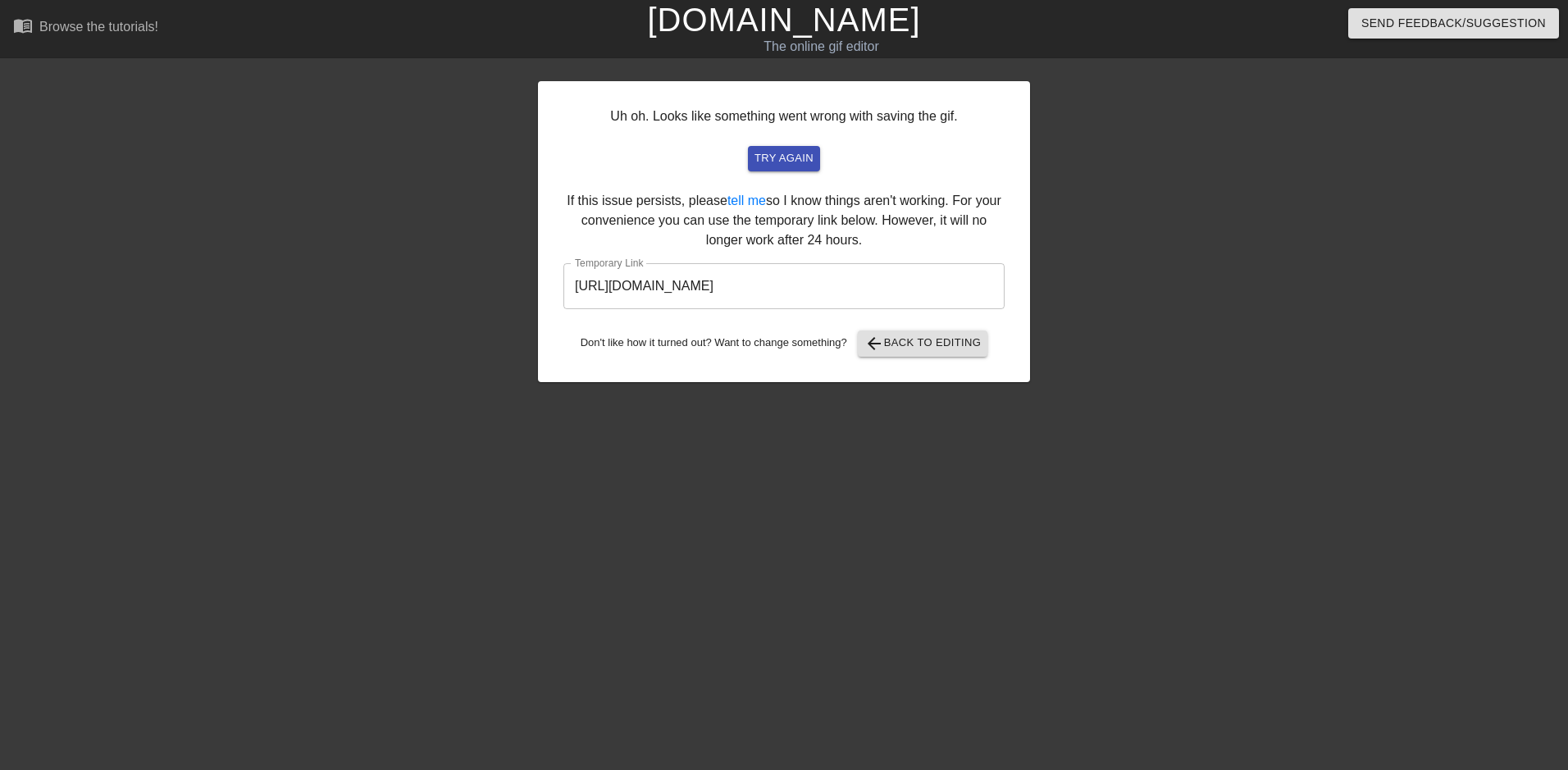
click at [769, 290] on input "[URL][DOMAIN_NAME]" at bounding box center [784, 286] width 441 height 46
